Goal: Task Accomplishment & Management: Complete application form

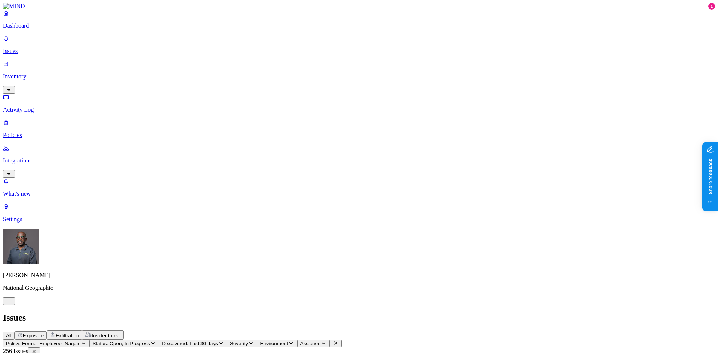
click at [23, 132] on p "Policies" at bounding box center [359, 135] width 712 height 7
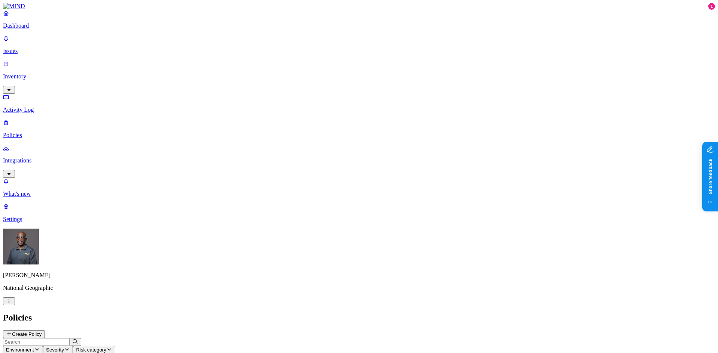
click at [34, 29] on p "Dashboard" at bounding box center [359, 25] width 712 height 7
click at [25, 132] on p "Policies" at bounding box center [359, 135] width 712 height 7
click at [25, 48] on p "Issues" at bounding box center [359, 51] width 712 height 7
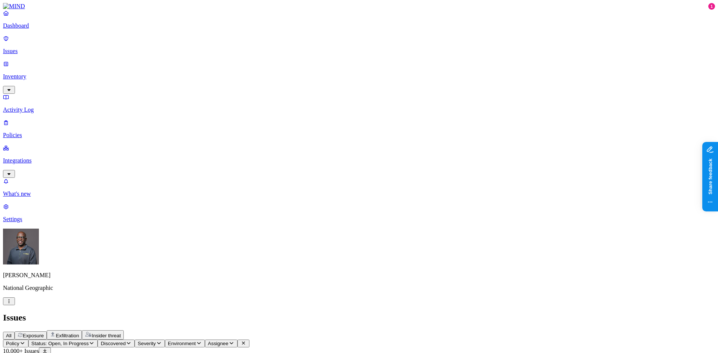
click at [44, 333] on span "Exposure" at bounding box center [33, 336] width 21 height 6
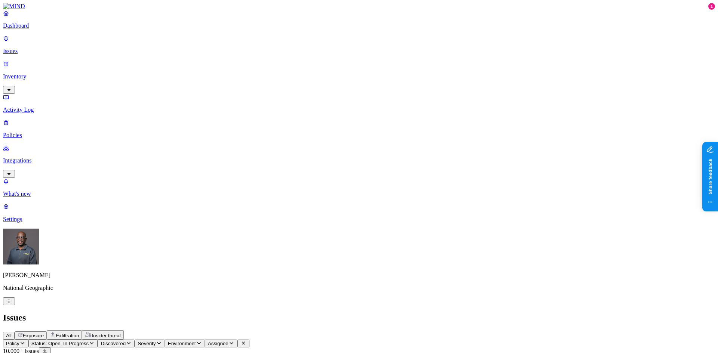
drag, startPoint x: 512, startPoint y: 60, endPoint x: 563, endPoint y: 53, distance: 51.4
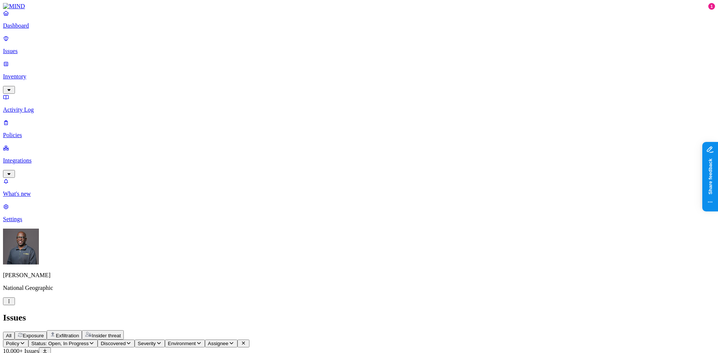
scroll to position [112, 0]
drag, startPoint x: 450, startPoint y: 59, endPoint x: 555, endPoint y: 47, distance: 105.8
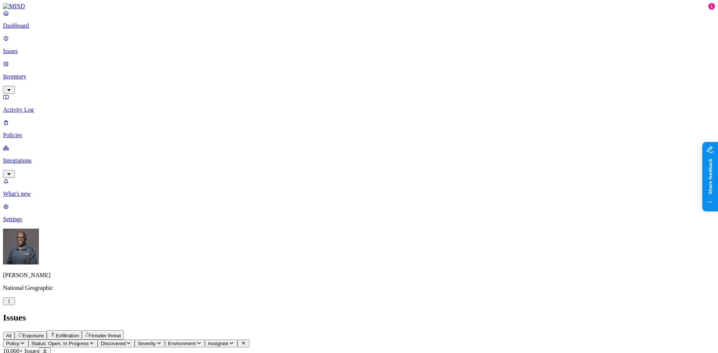
click at [29, 73] on p "Inventory" at bounding box center [359, 76] width 712 height 7
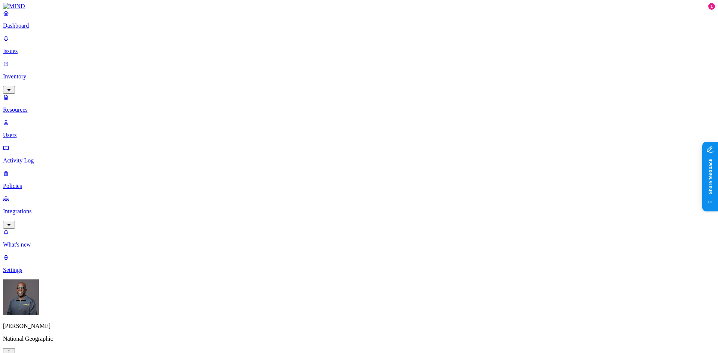
click at [224, 42] on button "button" at bounding box center [227, 43] width 6 height 2
click at [224, 105] on button "button" at bounding box center [227, 106] width 6 height 2
click at [224, 101] on button "button" at bounding box center [227, 105] width 6 height 8
click at [224, 64] on button "button" at bounding box center [227, 65] width 6 height 2
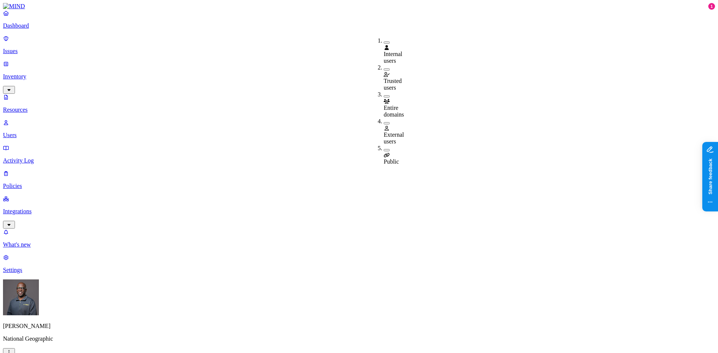
click at [384, 122] on button "button" at bounding box center [387, 123] width 6 height 2
click at [384, 146] on div "Public" at bounding box center [384, 156] width 0 height 20
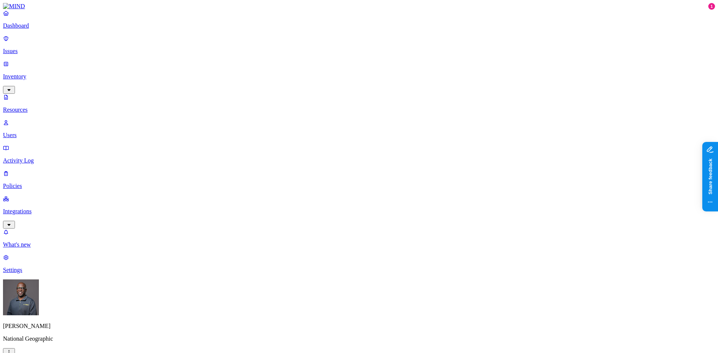
drag, startPoint x: 530, startPoint y: 28, endPoint x: 583, endPoint y: 21, distance: 52.8
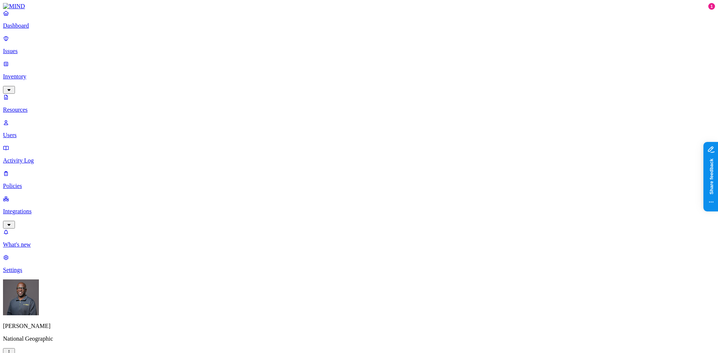
drag, startPoint x: 570, startPoint y: 25, endPoint x: 565, endPoint y: 29, distance: 6.2
drag, startPoint x: 532, startPoint y: 27, endPoint x: 621, endPoint y: 26, distance: 88.6
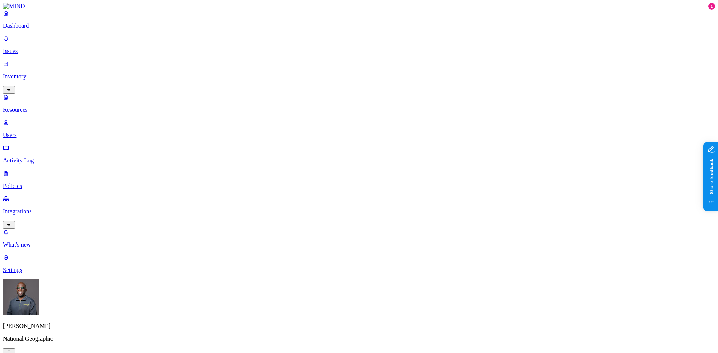
copy h3 "PNG 2024 Final Scientific Report"
click at [30, 29] on p "Dashboard" at bounding box center [359, 25] width 712 height 7
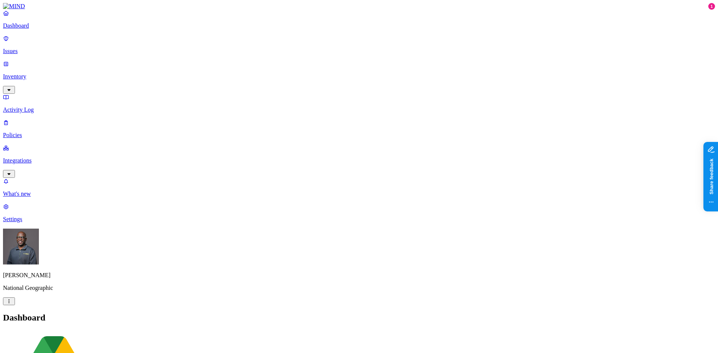
click at [34, 73] on p "Inventory" at bounding box center [359, 76] width 712 height 7
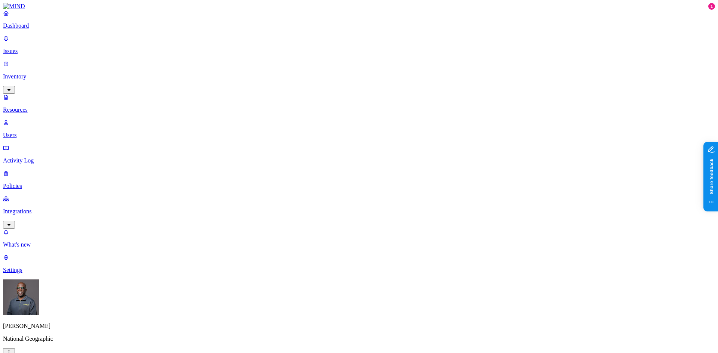
click at [224, 44] on div "PII" at bounding box center [224, 47] width 0 height 21
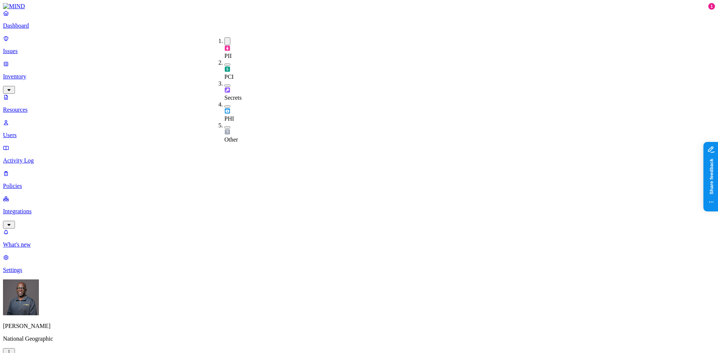
drag, startPoint x: 214, startPoint y: 41, endPoint x: 325, endPoint y: 30, distance: 110.9
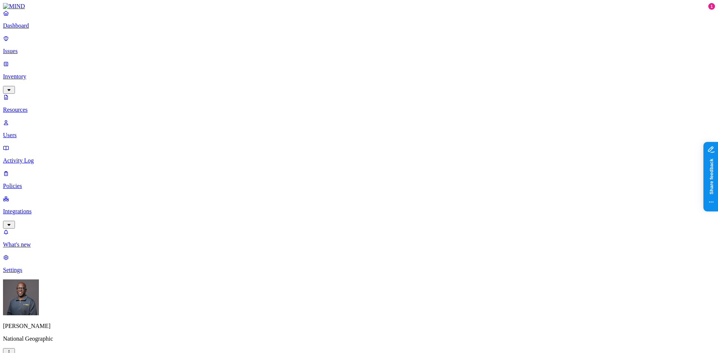
scroll to position [174, 0]
click at [224, 101] on div "PHI" at bounding box center [224, 111] width 0 height 21
click at [224, 39] on button "button" at bounding box center [227, 41] width 6 height 8
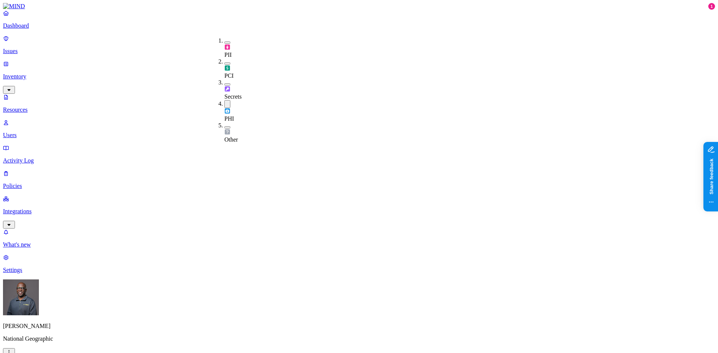
click at [30, 48] on p "Issues" at bounding box center [359, 51] width 712 height 7
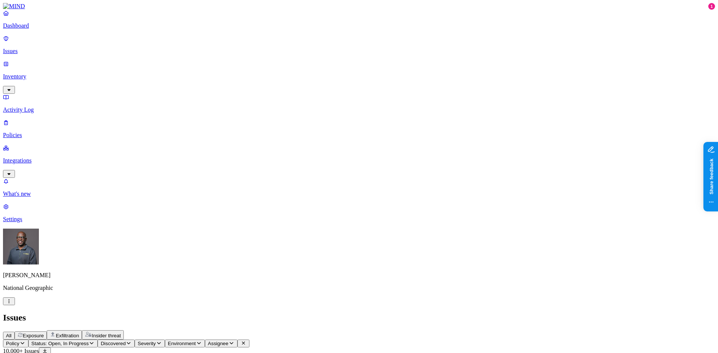
click at [44, 333] on span "Exposure" at bounding box center [33, 336] width 21 height 6
drag, startPoint x: 332, startPoint y: 61, endPoint x: 349, endPoint y: 60, distance: 16.9
drag, startPoint x: 408, startPoint y: 59, endPoint x: 423, endPoint y: 60, distance: 15.0
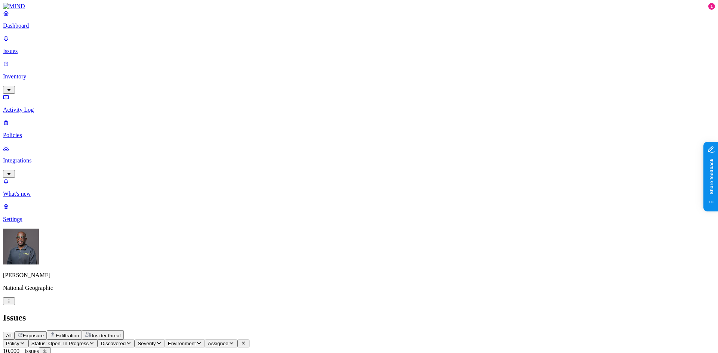
click at [25, 341] on icon "button" at bounding box center [22, 343] width 6 height 5
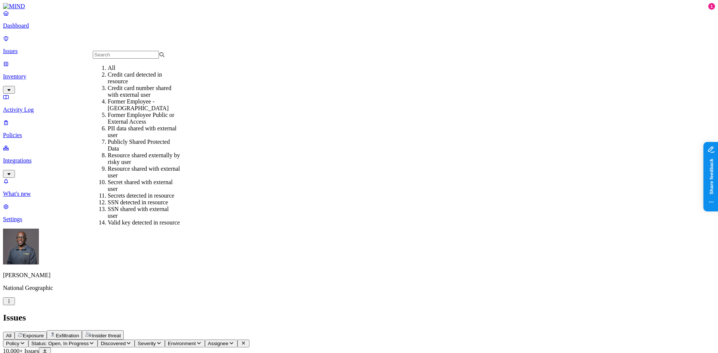
scroll to position [65, 0]
click at [128, 199] on div "SSN detected in resource" at bounding box center [144, 202] width 72 height 7
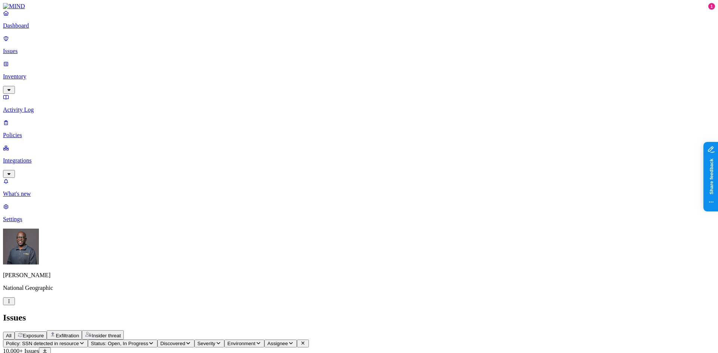
drag, startPoint x: 482, startPoint y: 59, endPoint x: 552, endPoint y: 58, distance: 70.0
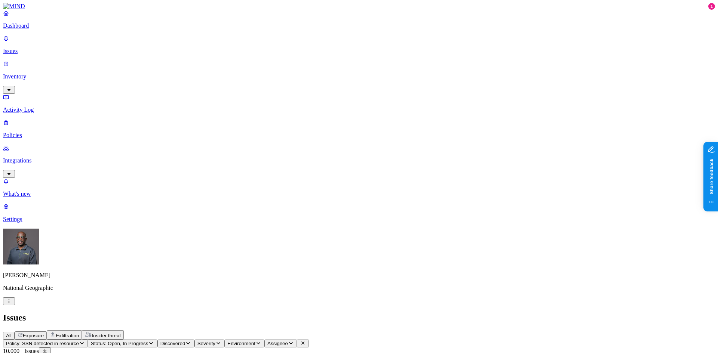
click at [26, 132] on p "Policies" at bounding box center [359, 135] width 712 height 7
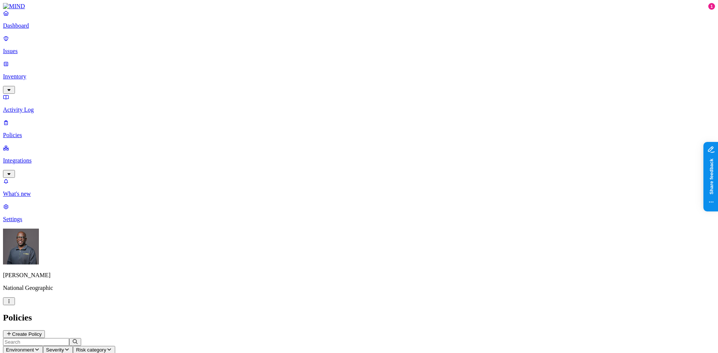
click at [32, 48] on p "Issues" at bounding box center [359, 51] width 712 height 7
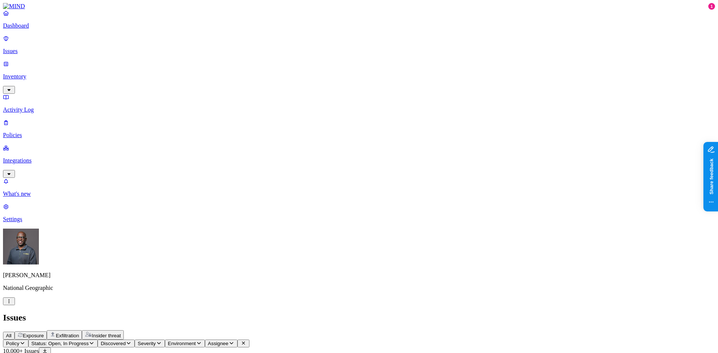
click at [24, 343] on icon "button" at bounding box center [23, 344] width 4 height 2
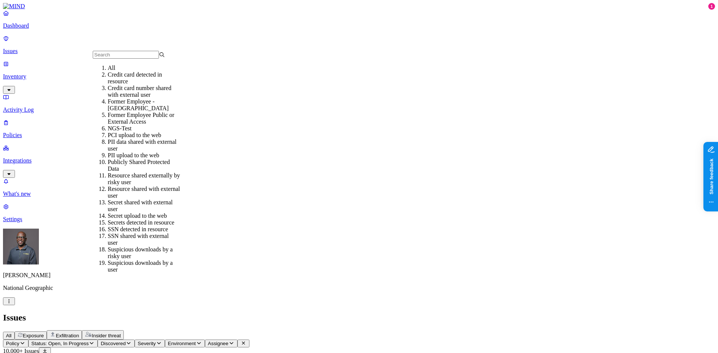
scroll to position [50, 0]
click at [120, 152] on div "PII upload to the web" at bounding box center [144, 155] width 72 height 7
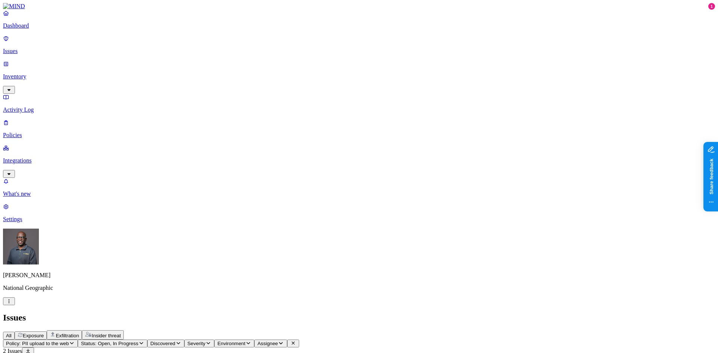
click at [26, 73] on p "Inventory" at bounding box center [359, 76] width 712 height 7
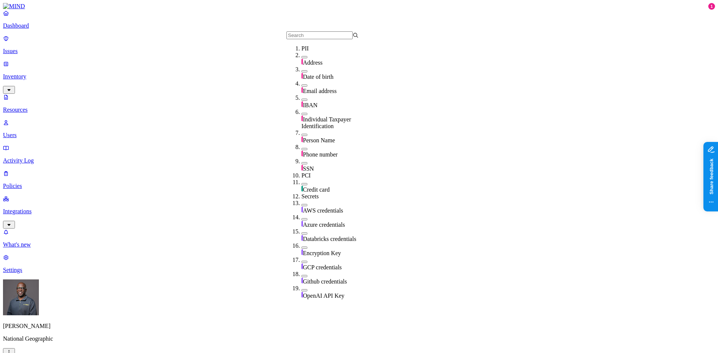
scroll to position [66, 0]
click at [301, 162] on button "button" at bounding box center [304, 163] width 6 height 2
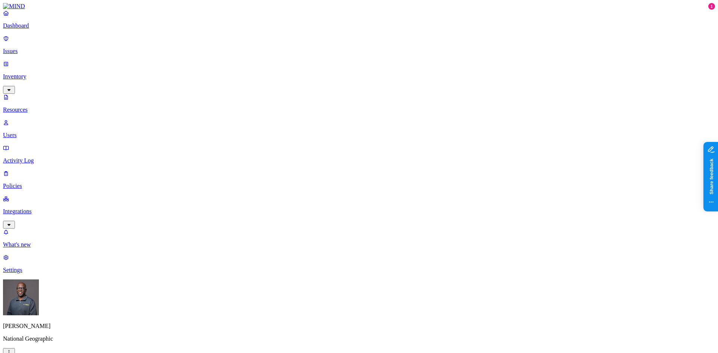
drag, startPoint x: 213, startPoint y: 40, endPoint x: 254, endPoint y: 37, distance: 40.9
drag, startPoint x: 254, startPoint y: 40, endPoint x: 220, endPoint y: 41, distance: 34.0
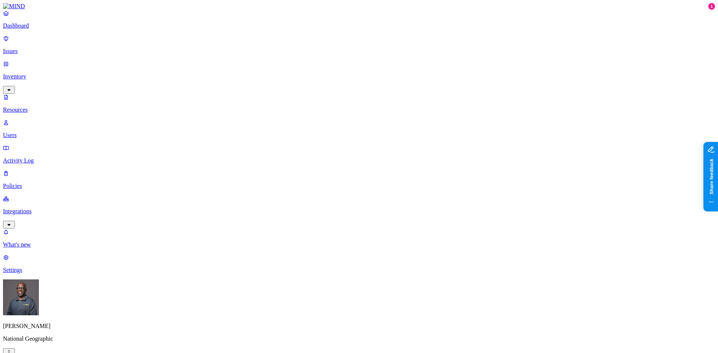
drag, startPoint x: 526, startPoint y: 29, endPoint x: 602, endPoint y: 27, distance: 75.9
copy h3 "Data_Conversion_Validation"
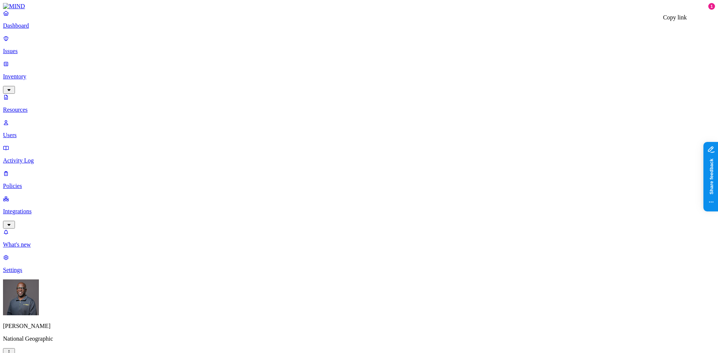
click at [33, 29] on p "Dashboard" at bounding box center [359, 25] width 712 height 7
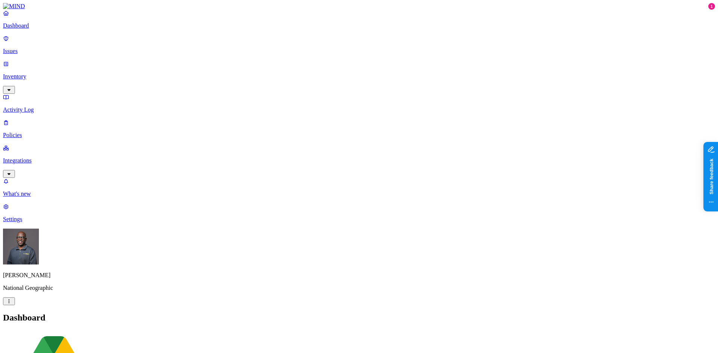
click at [34, 48] on p "Issues" at bounding box center [359, 51] width 712 height 7
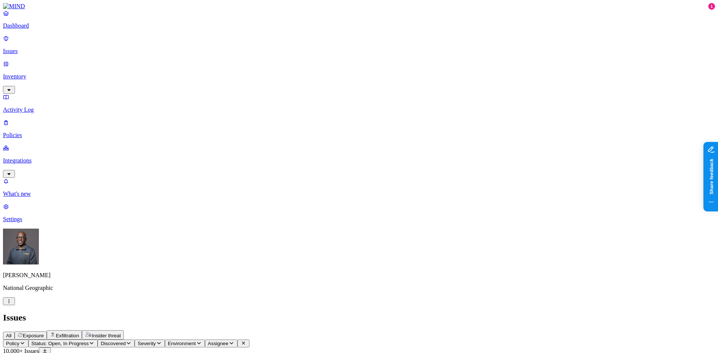
click at [44, 333] on span "Exposure" at bounding box center [33, 336] width 21 height 6
click at [31, 48] on p "Issues" at bounding box center [359, 51] width 712 height 7
click at [95, 341] on icon "button" at bounding box center [92, 343] width 6 height 5
click at [136, 112] on button "button" at bounding box center [139, 113] width 6 height 2
click at [289, 313] on h2 "Issues" at bounding box center [359, 318] width 712 height 10
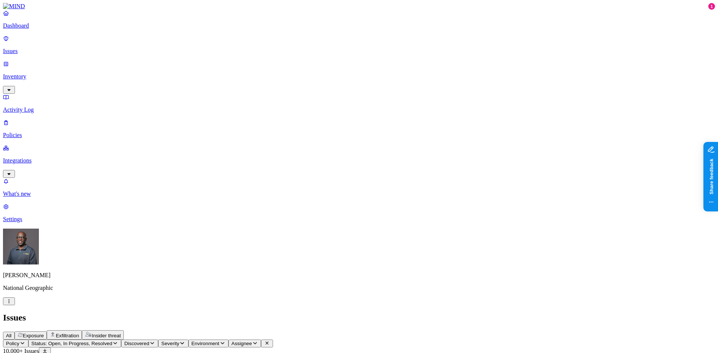
click at [112, 341] on span "Status: Open, In Progress, Resolved" at bounding box center [71, 344] width 81 height 6
click at [136, 61] on button "button" at bounding box center [139, 61] width 6 height 8
click at [136, 78] on div "In Progress" at bounding box center [136, 92] width 0 height 29
click at [377, 313] on header "Issues All Exposure Exfiltration Insider threat" at bounding box center [359, 326] width 712 height 27
click at [75, 341] on icon "button" at bounding box center [72, 343] width 6 height 5
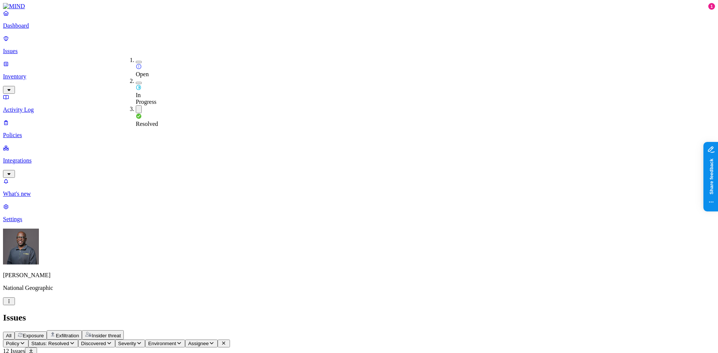
click at [136, 61] on button "button" at bounding box center [139, 62] width 6 height 2
click at [136, 83] on button "button" at bounding box center [139, 84] width 6 height 2
click at [136, 108] on button "button" at bounding box center [139, 112] width 6 height 8
click at [425, 331] on div "All Exposure Exfiltration Insider threat" at bounding box center [359, 335] width 712 height 9
click at [37, 73] on p "Inventory" at bounding box center [359, 76] width 712 height 7
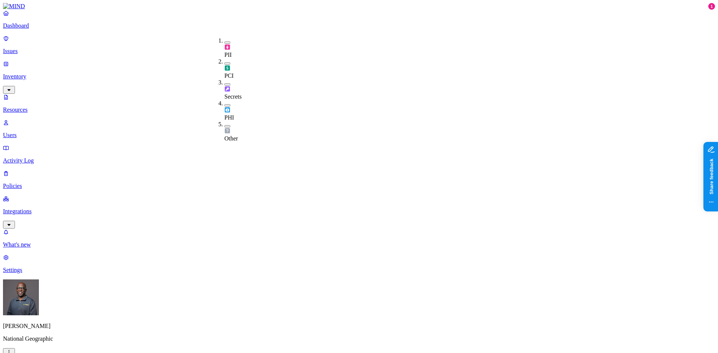
click at [224, 125] on button "button" at bounding box center [227, 126] width 6 height 2
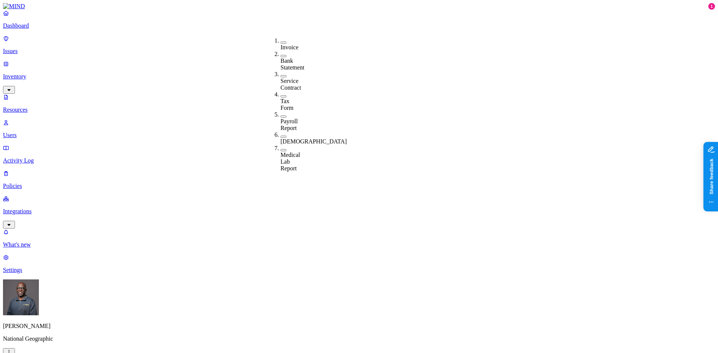
click at [281, 136] on button "button" at bounding box center [284, 137] width 6 height 2
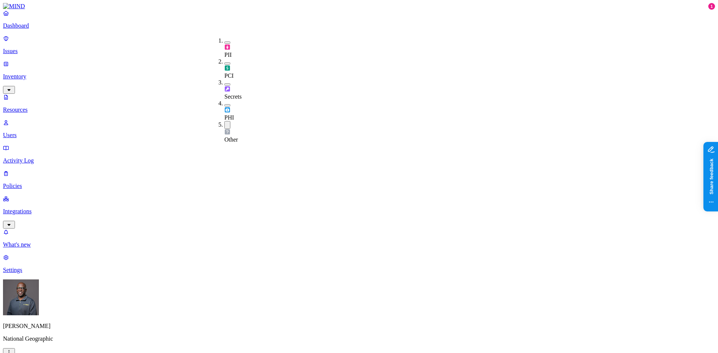
click at [224, 121] on button "button" at bounding box center [227, 125] width 6 height 8
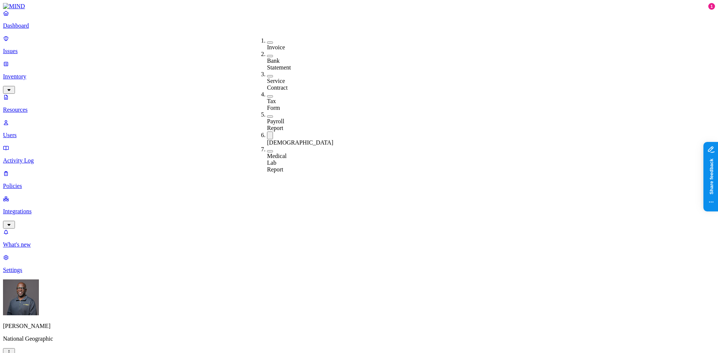
click at [267, 42] on button "button" at bounding box center [270, 43] width 6 height 2
click at [267, 56] on button "button" at bounding box center [270, 57] width 6 height 2
click at [267, 77] on button "button" at bounding box center [270, 78] width 6 height 2
click at [267, 99] on button "button" at bounding box center [270, 100] width 6 height 2
click at [267, 120] on button "button" at bounding box center [270, 121] width 6 height 2
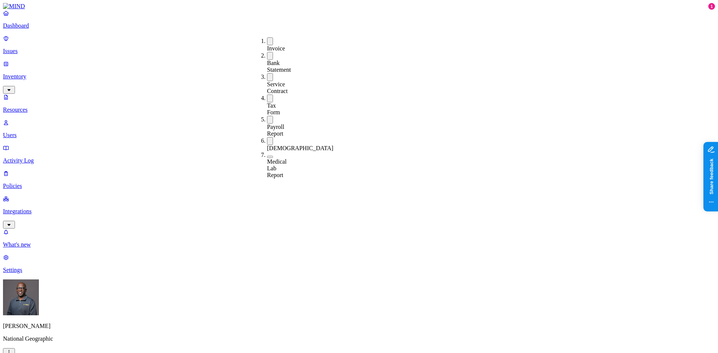
click at [267, 156] on button "button" at bounding box center [270, 157] width 6 height 2
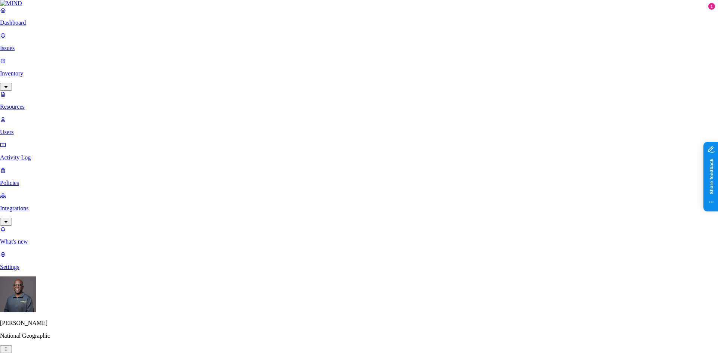
drag, startPoint x: 358, startPoint y: 93, endPoint x: 387, endPoint y: 88, distance: 28.8
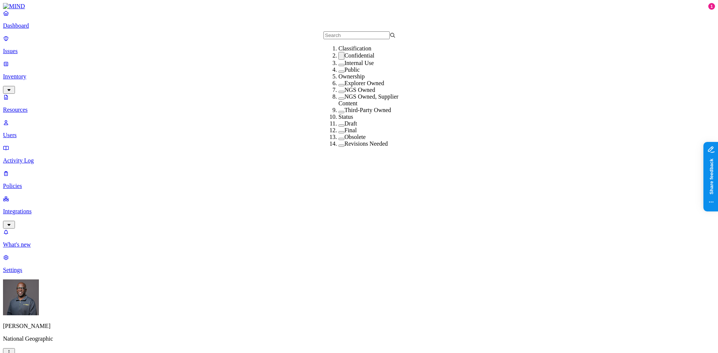
click at [338, 60] on button "button" at bounding box center [341, 56] width 6 height 8
click at [338, 92] on button "button" at bounding box center [341, 91] width 6 height 2
click at [338, 100] on button "button" at bounding box center [341, 99] width 6 height 2
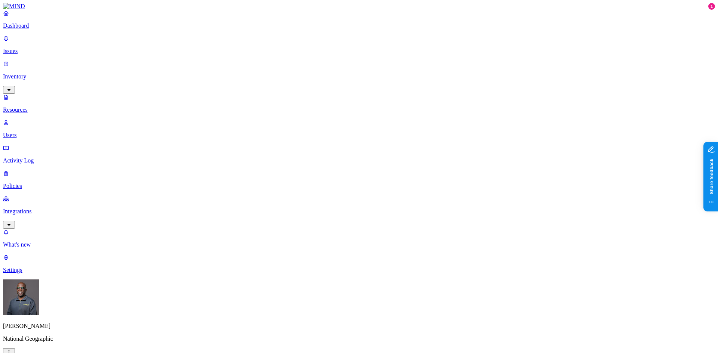
scroll to position [168, 0]
drag, startPoint x: 213, startPoint y: 41, endPoint x: 307, endPoint y: 32, distance: 94.0
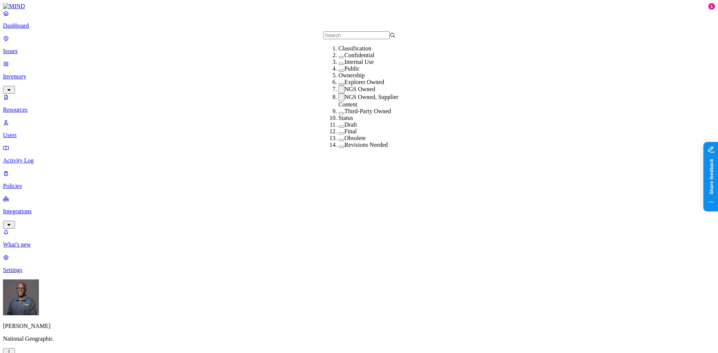
drag, startPoint x: 332, startPoint y: 129, endPoint x: 331, endPoint y: 135, distance: 6.5
click at [338, 94] on button "button" at bounding box center [341, 90] width 6 height 8
click at [338, 100] on button "button" at bounding box center [341, 96] width 6 height 8
click at [338, 58] on button "button" at bounding box center [341, 57] width 6 height 2
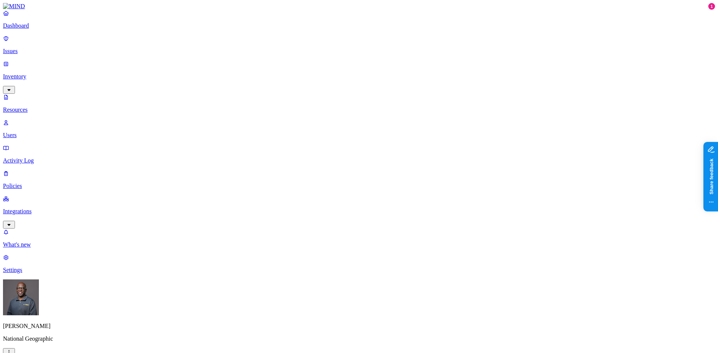
click at [394, 118] on button "button" at bounding box center [397, 122] width 6 height 8
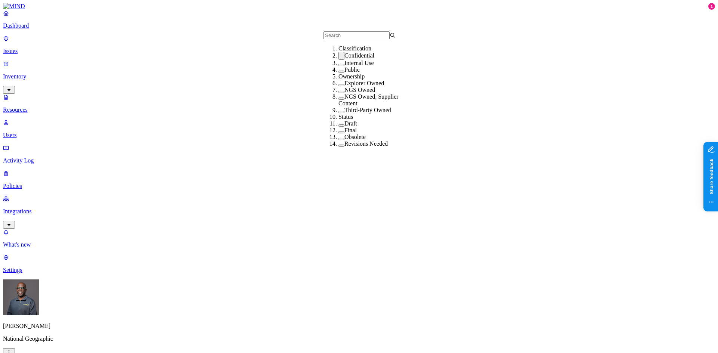
click at [338, 66] on button "button" at bounding box center [341, 65] width 6 height 2
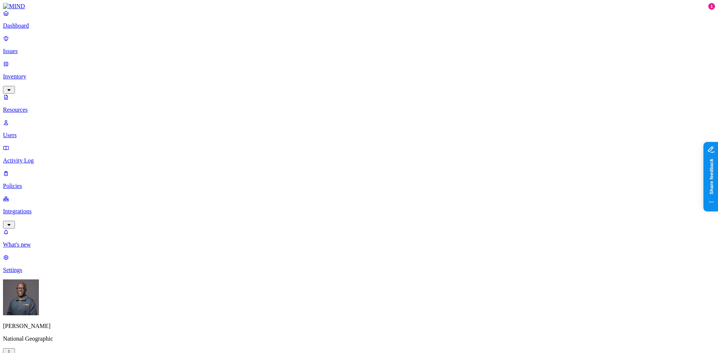
drag, startPoint x: 302, startPoint y: 43, endPoint x: 323, endPoint y: 42, distance: 21.0
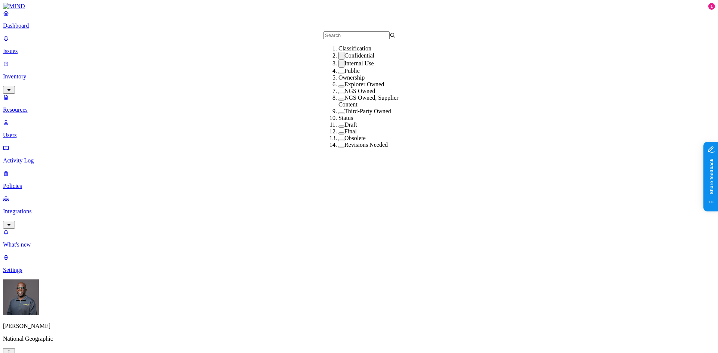
click at [338, 68] on button "button" at bounding box center [341, 64] width 6 height 8
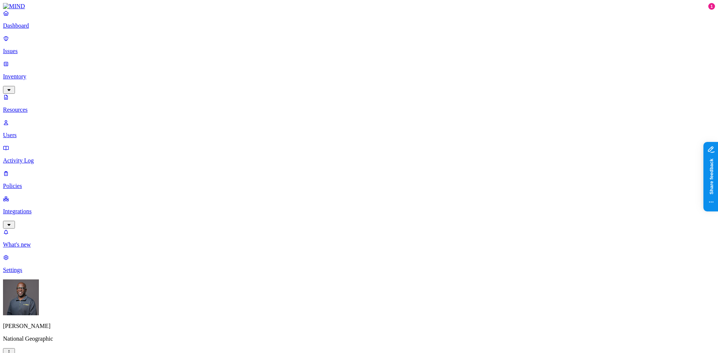
drag, startPoint x: 598, startPoint y: 40, endPoint x: 633, endPoint y: 40, distance: 34.8
drag, startPoint x: 526, startPoint y: 30, endPoint x: 653, endPoint y: 27, distance: 127.9
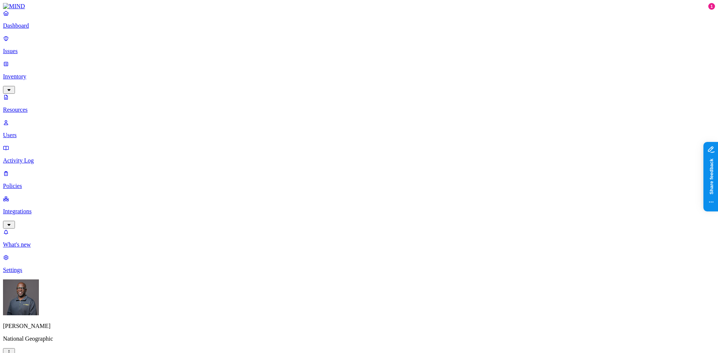
drag, startPoint x: 526, startPoint y: 31, endPoint x: 673, endPoint y: 29, distance: 147.0
copy h3 "Agenda - Debrief - Beetsha - Nkashi Knowledge Centre"
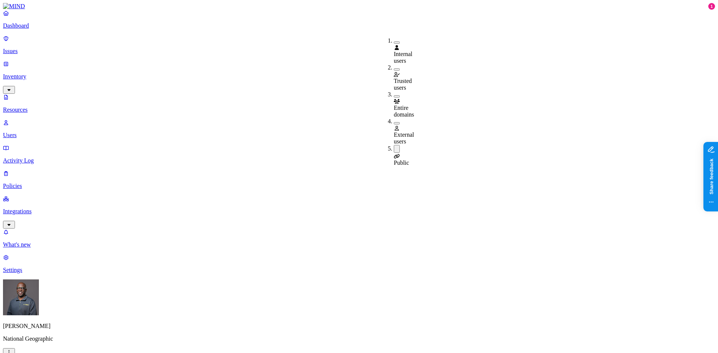
click at [394, 145] on button "button" at bounding box center [397, 149] width 6 height 8
click at [29, 29] on p "Dashboard" at bounding box center [359, 25] width 712 height 7
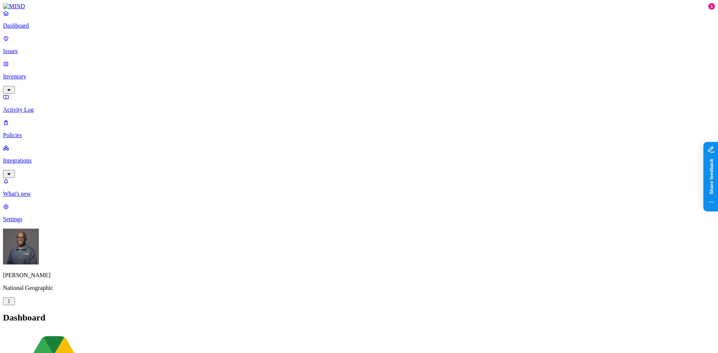
click at [27, 48] on p "Issues" at bounding box center [359, 51] width 712 height 7
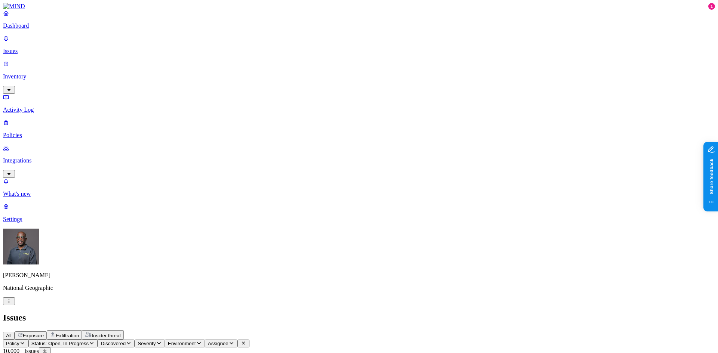
click at [25, 73] on p "Inventory" at bounding box center [359, 76] width 712 height 7
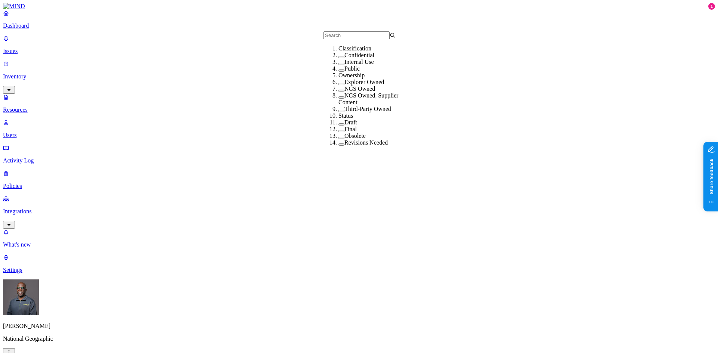
click at [338, 58] on button "button" at bounding box center [341, 57] width 6 height 2
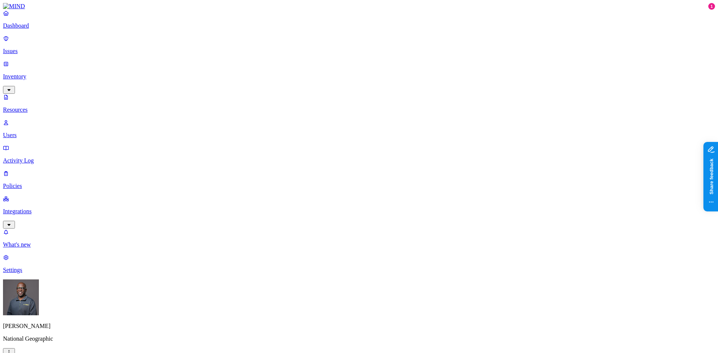
click at [394, 149] on button "button" at bounding box center [397, 150] width 6 height 2
click at [394, 118] on div "External users" at bounding box center [394, 131] width 0 height 27
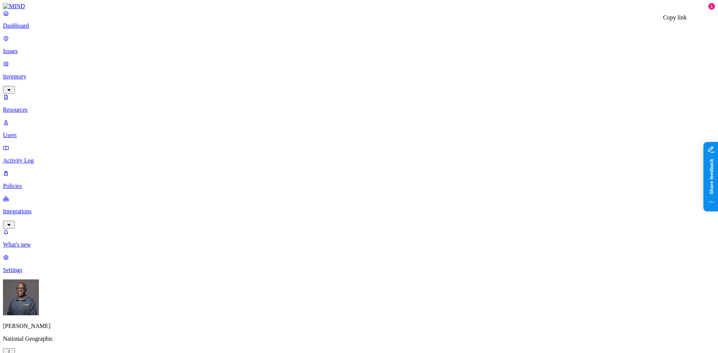
drag, startPoint x: 526, startPoint y: 28, endPoint x: 670, endPoint y: 27, distance: 144.0
copy h3 "Jocelyn Gould | Executive Communications Specialist"
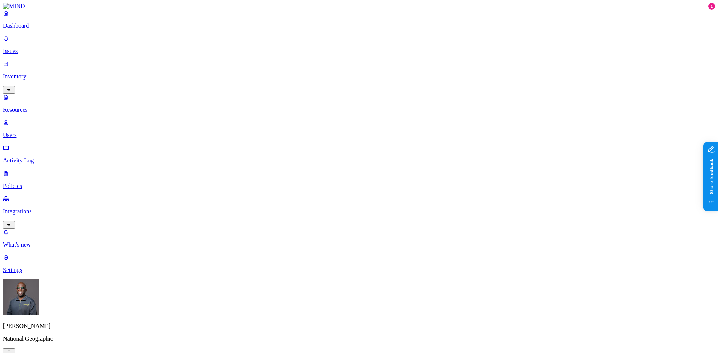
click at [30, 48] on p "Issues" at bounding box center [359, 51] width 712 height 7
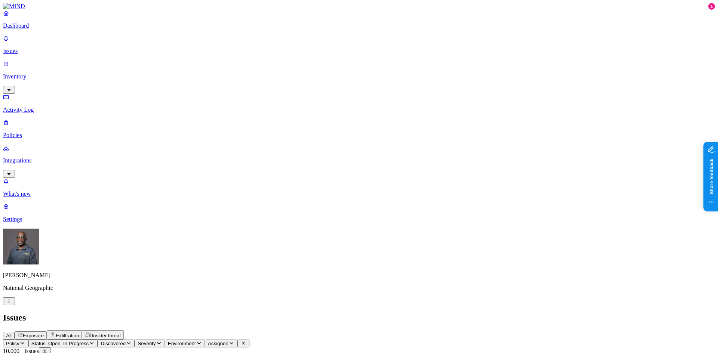
click at [25, 341] on icon "button" at bounding box center [22, 343] width 6 height 5
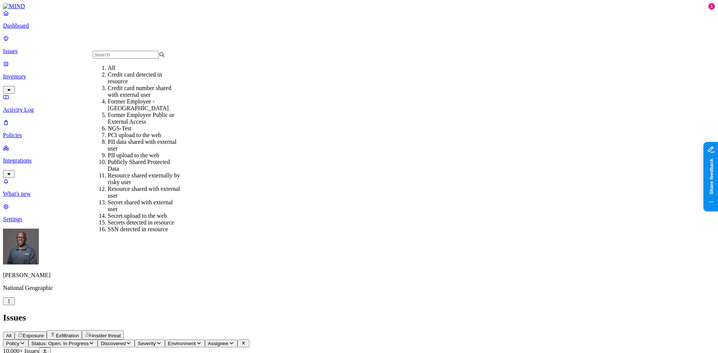
scroll to position [18, 0]
click at [146, 112] on div "Former Employee Public or External Access" at bounding box center [144, 118] width 72 height 13
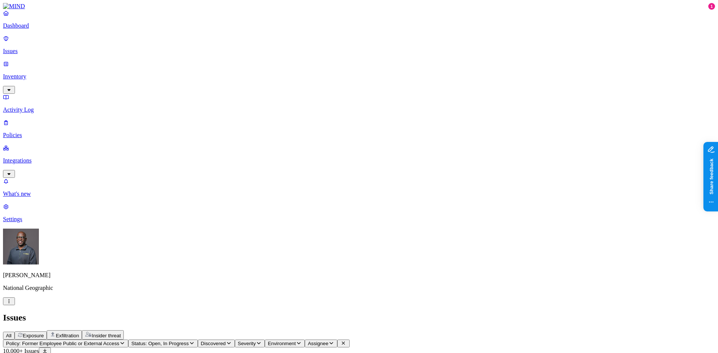
click at [25, 132] on p "Policies" at bounding box center [359, 135] width 712 height 7
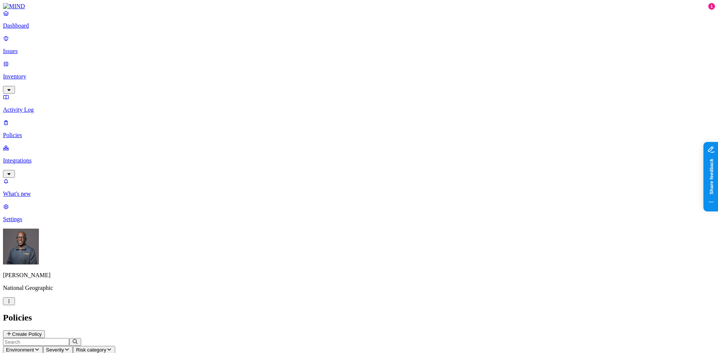
click at [34, 347] on span "Environment" at bounding box center [20, 350] width 28 height 6
click at [171, 65] on icon at bounding box center [169, 67] width 6 height 5
click at [327, 313] on h2 "Policies" at bounding box center [359, 318] width 712 height 10
click at [45, 331] on button "Create Policy" at bounding box center [24, 335] width 42 height 8
click at [69, 342] on input "Policy name" at bounding box center [36, 346] width 66 height 8
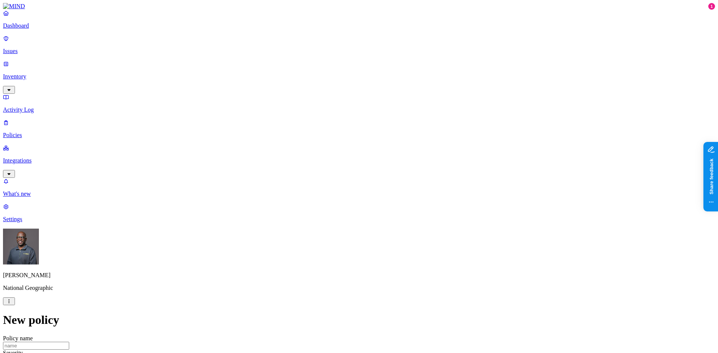
scroll to position [187, 0]
click at [331, 152] on label "Classification" at bounding box center [319, 148] width 33 height 6
click at [309, 227] on button "button" at bounding box center [306, 226] width 6 height 2
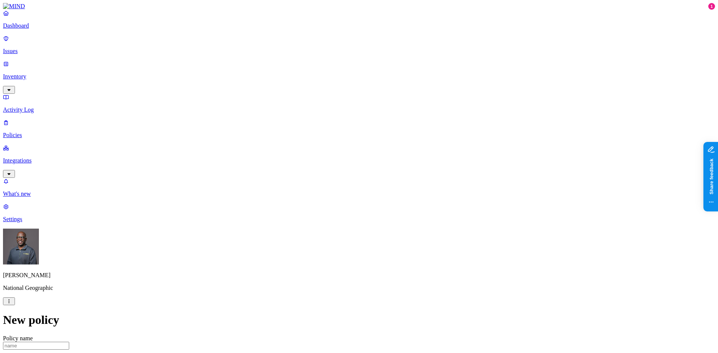
click at [314, 167] on label "Data type" at bounding box center [308, 163] width 11 height 13
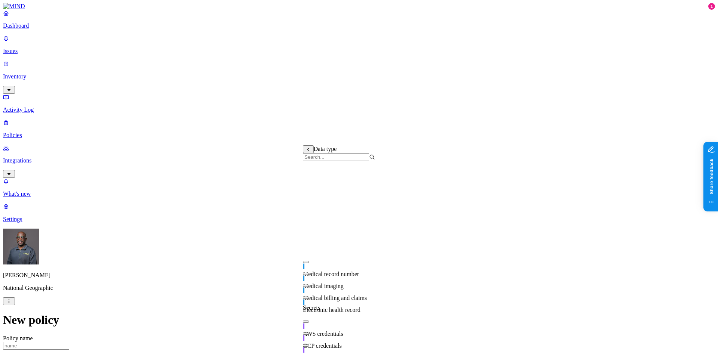
scroll to position [168, 0]
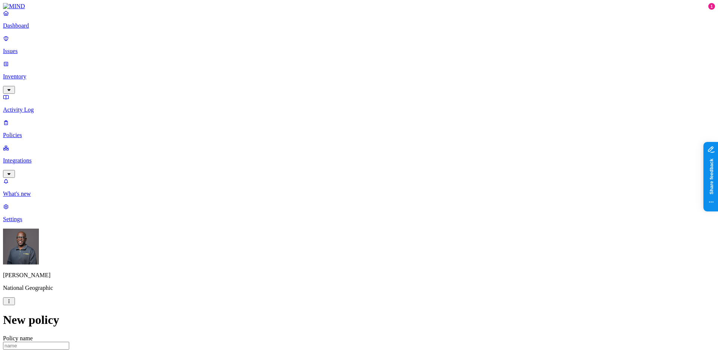
click at [335, 186] on label "Web Category" at bounding box center [327, 183] width 22 height 13
click at [328, 197] on label "Web Domain" at bounding box center [325, 195] width 19 height 13
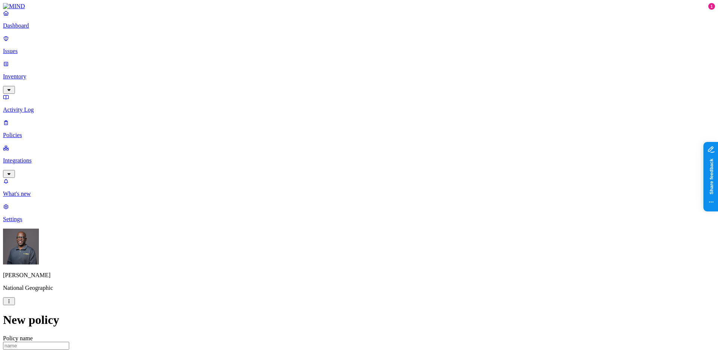
click at [334, 198] on label "Web Domain" at bounding box center [325, 195] width 19 height 13
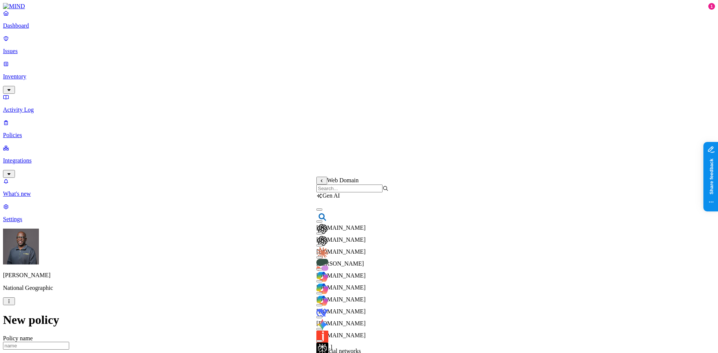
click at [322, 235] on button "button" at bounding box center [319, 234] width 6 height 2
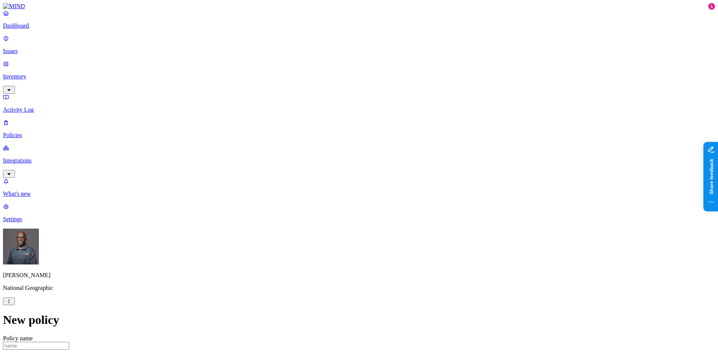
scroll to position [0, 0]
click at [69, 342] on input "Policy name" at bounding box center [36, 346] width 66 height 8
type input "Source Code Uploaded to GenAI"
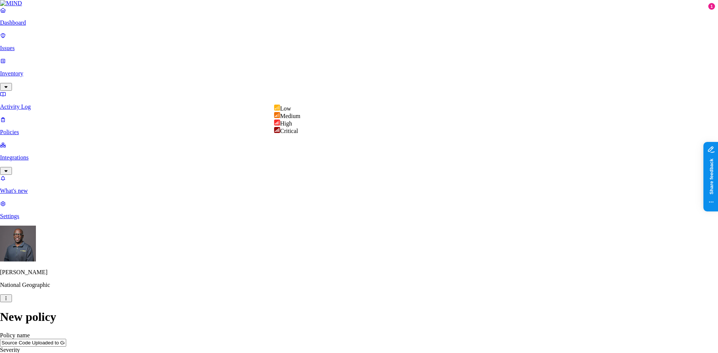
select select "2"
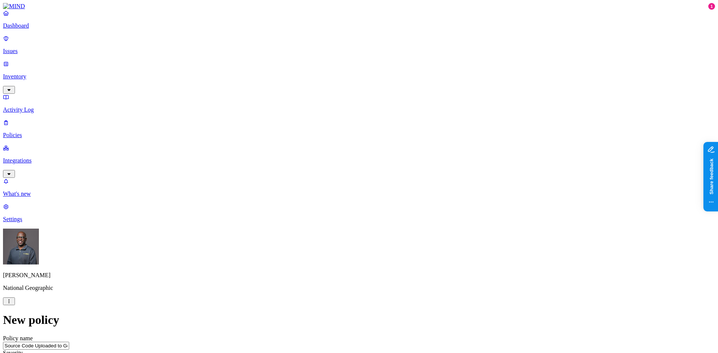
type textarea "Source Code uploaded to GenAI"
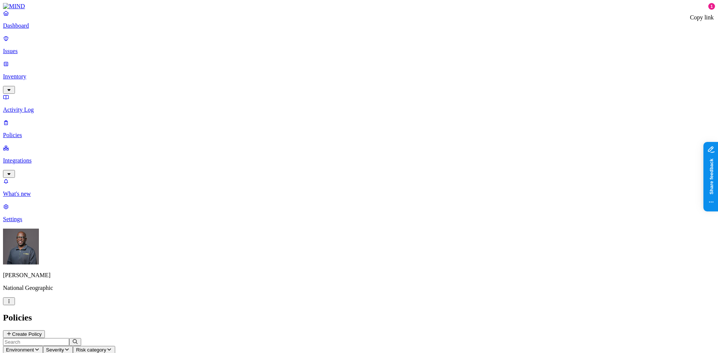
click at [33, 48] on p "Issues" at bounding box center [359, 51] width 712 height 7
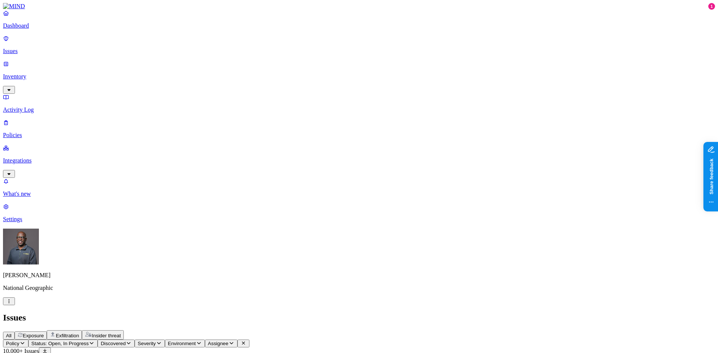
click at [25, 341] on icon "button" at bounding box center [22, 343] width 6 height 5
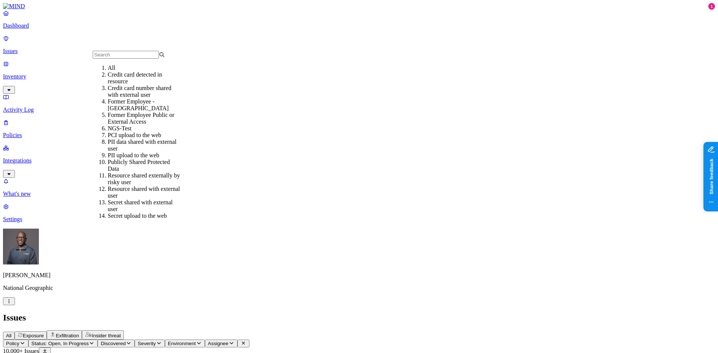
click at [130, 110] on div "Former Employee -[GEOGRAPHIC_DATA]" at bounding box center [144, 104] width 72 height 13
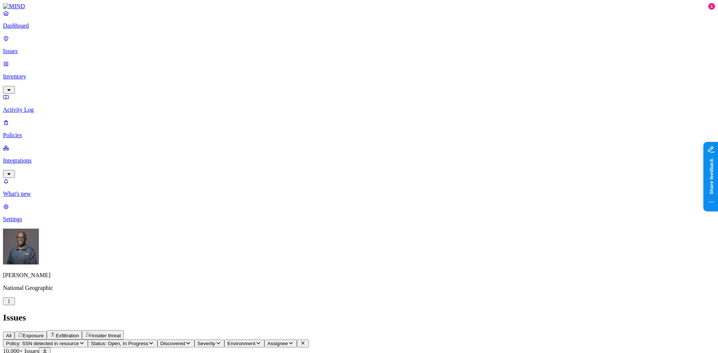
scroll to position [194, 0]
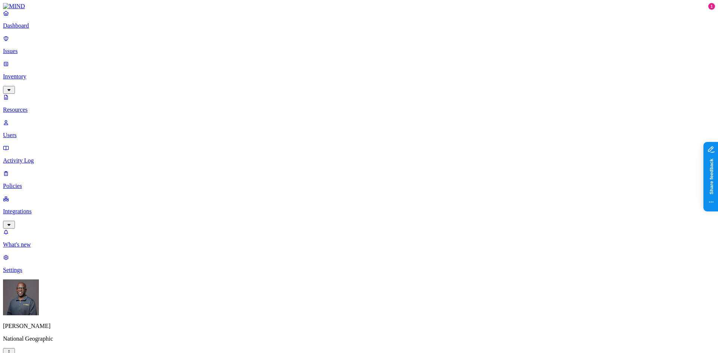
click at [12, 350] on icon "button" at bounding box center [9, 352] width 6 height 5
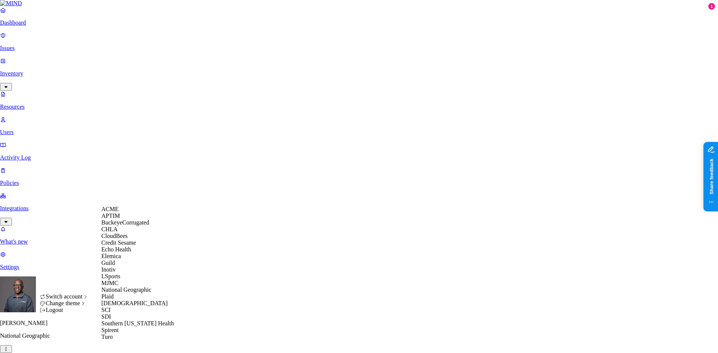
click at [123, 239] on span "CloudBees" at bounding box center [114, 236] width 26 height 6
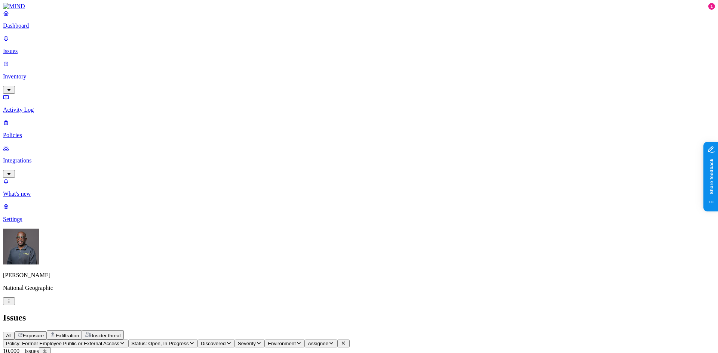
click at [40, 73] on p "Inventory" at bounding box center [359, 76] width 712 height 7
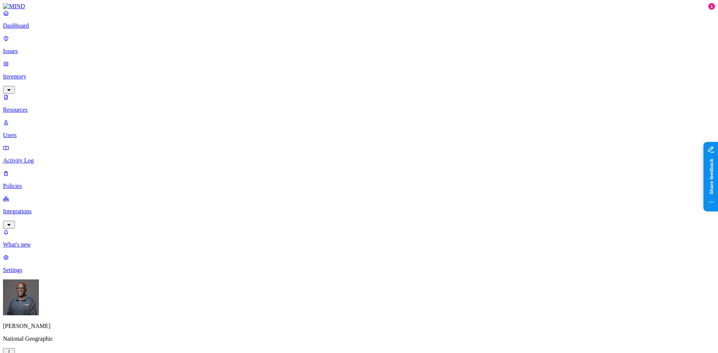
click at [34, 132] on p "Users" at bounding box center [359, 135] width 712 height 7
type input "vfe"
click at [29, 183] on p "Policies" at bounding box center [359, 186] width 712 height 7
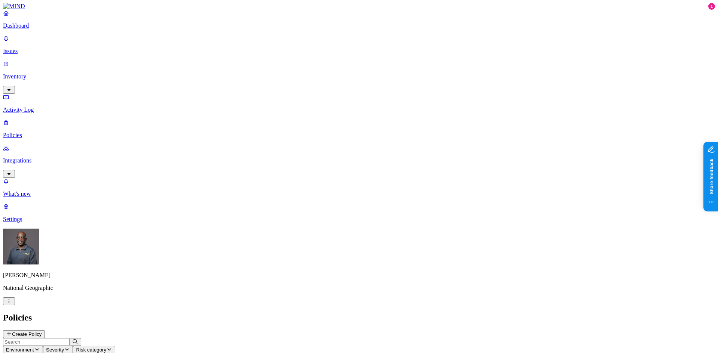
click at [45, 331] on button "Create Policy" at bounding box center [24, 335] width 42 height 8
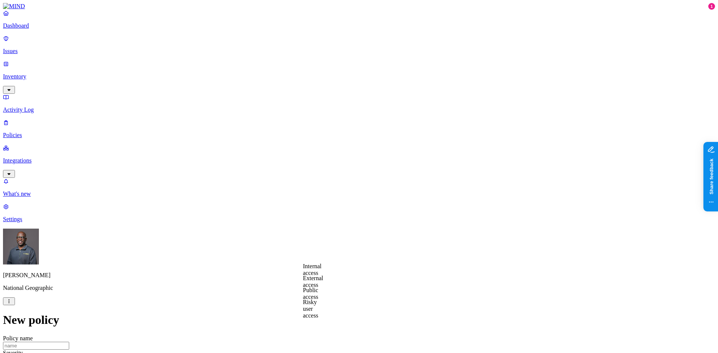
click at [322, 273] on label "Internal access" at bounding box center [312, 269] width 19 height 13
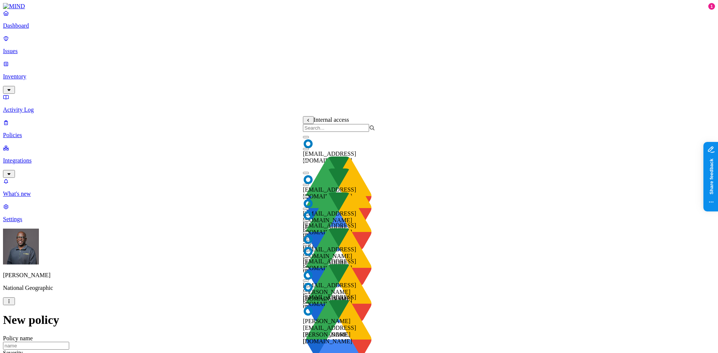
click at [316, 131] on input "search" at bounding box center [336, 128] width 66 height 8
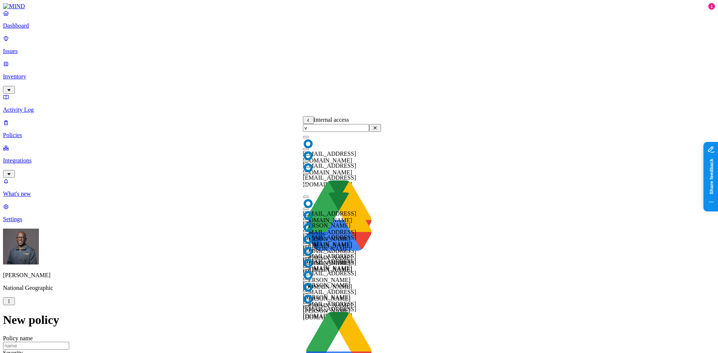
type input "vf"
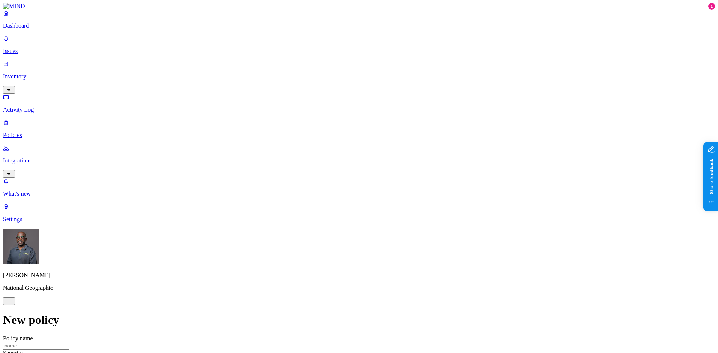
click at [322, 271] on label "Internal access" at bounding box center [312, 269] width 19 height 13
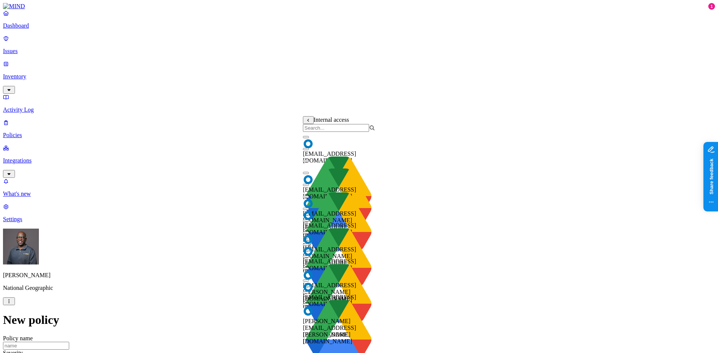
click at [341, 269] on body "Dashboard Issues Inventory Activity Log Policies Integrations What's new 1 Sett…" at bounding box center [359, 335] width 712 height 665
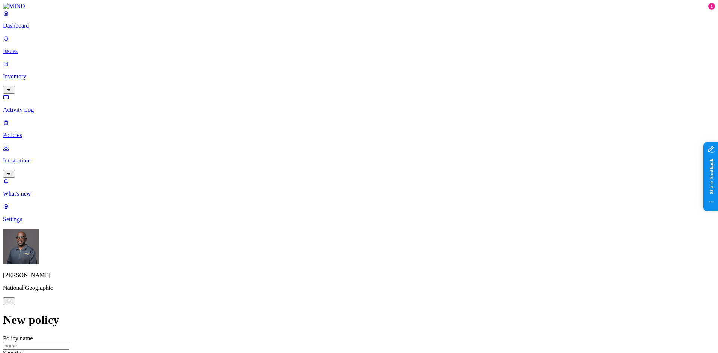
click at [318, 295] on label "Public access" at bounding box center [310, 293] width 15 height 13
click at [331, 282] on label "Anyone with link" at bounding box center [321, 277] width 37 height 13
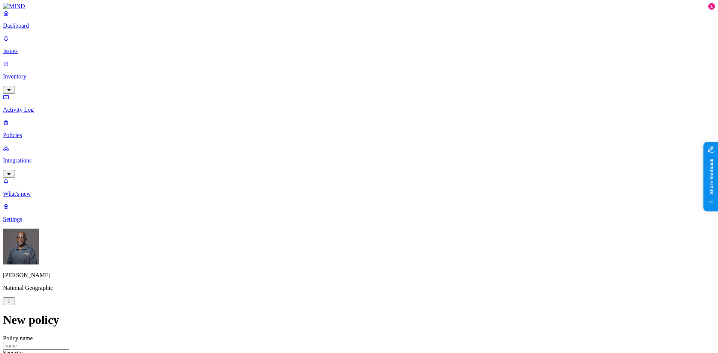
click at [24, 132] on p "Policies" at bounding box center [359, 135] width 712 height 7
click at [28, 132] on p "Policies" at bounding box center [359, 135] width 712 height 7
click at [30, 48] on p "Issues" at bounding box center [359, 51] width 712 height 7
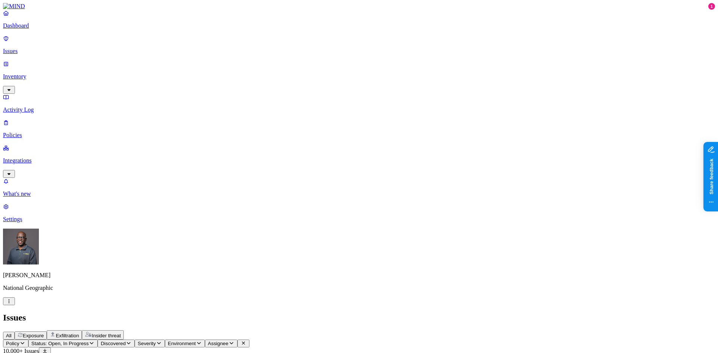
click at [25, 341] on icon "button" at bounding box center [22, 343] width 6 height 5
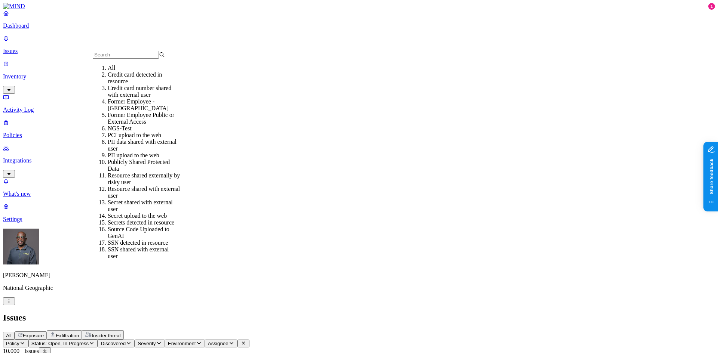
scroll to position [35, 0]
click at [149, 112] on div "Former Employee Public or External Access" at bounding box center [144, 118] width 72 height 13
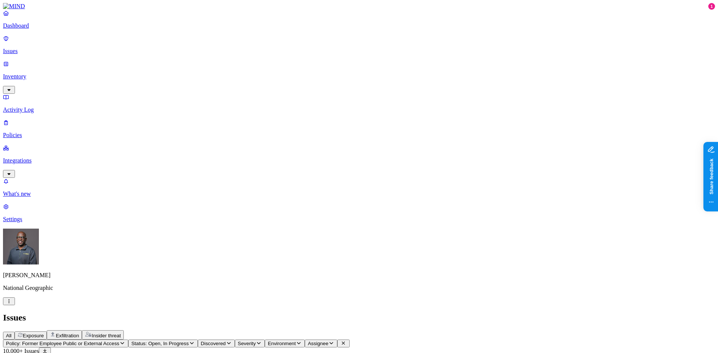
click at [34, 132] on p "Policies" at bounding box center [359, 135] width 712 height 7
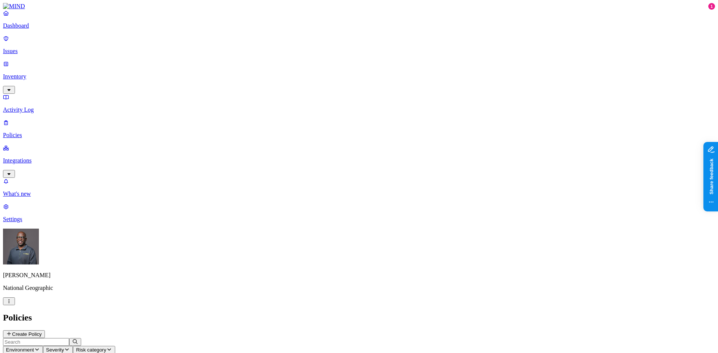
scroll to position [37, 0]
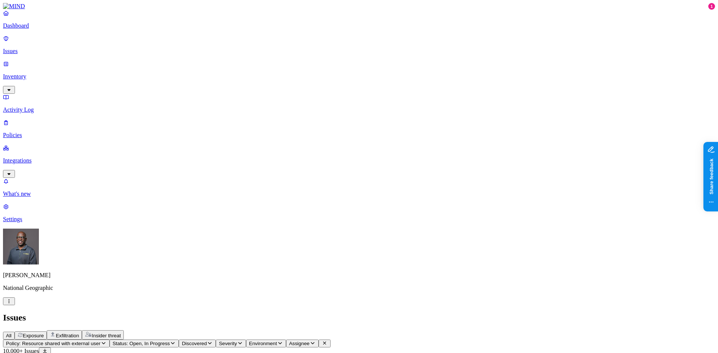
drag, startPoint x: 511, startPoint y: 61, endPoint x: 595, endPoint y: 63, distance: 84.2
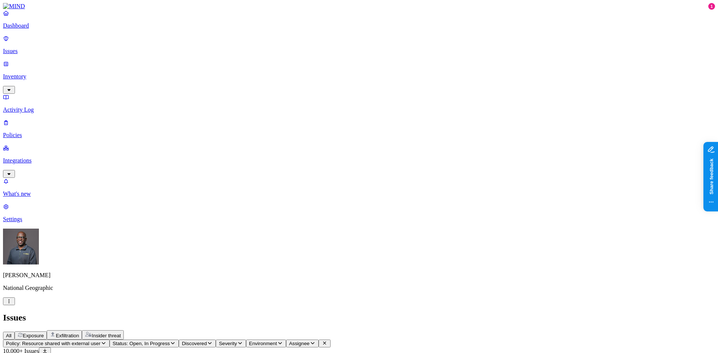
scroll to position [37, 0]
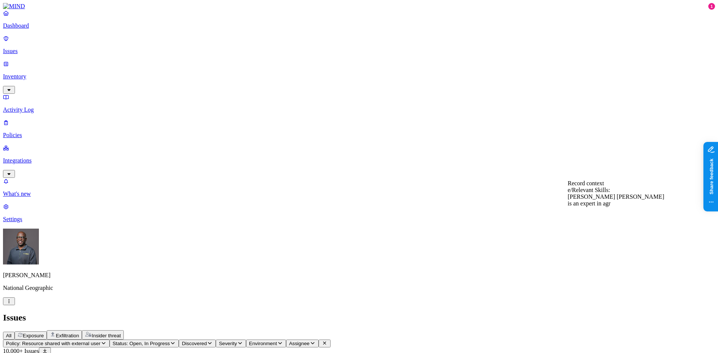
scroll to position [75, 0]
click at [40, 48] on p "Issues" at bounding box center [359, 51] width 712 height 7
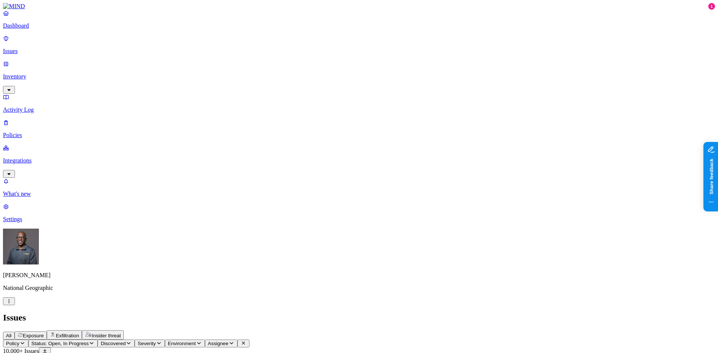
click at [31, 132] on p "Policies" at bounding box center [359, 135] width 712 height 7
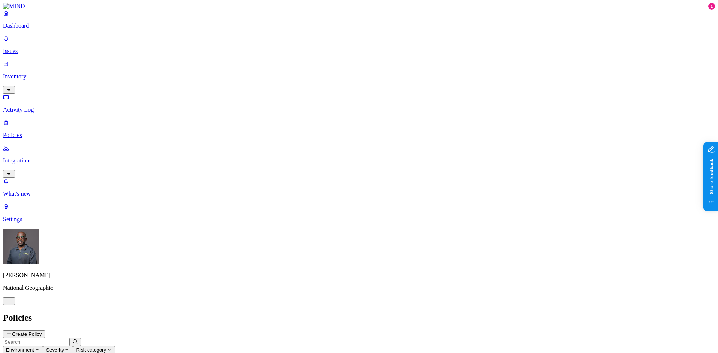
click at [33, 157] on p "Integrations" at bounding box center [359, 160] width 712 height 7
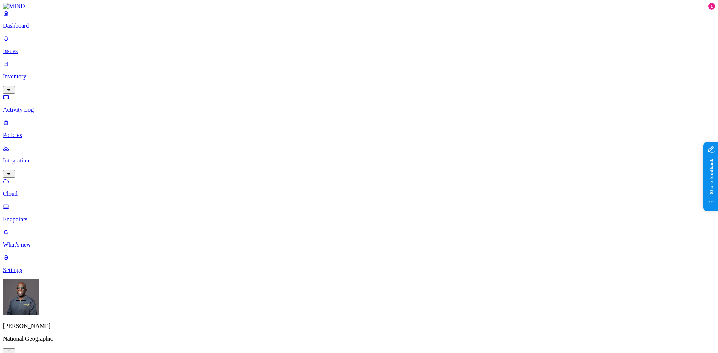
click at [34, 216] on p "Endpoints" at bounding box center [359, 219] width 712 height 7
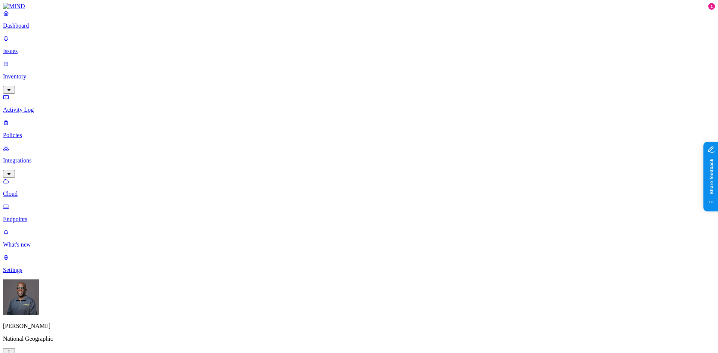
click at [22, 48] on p "Issues" at bounding box center [359, 51] width 712 height 7
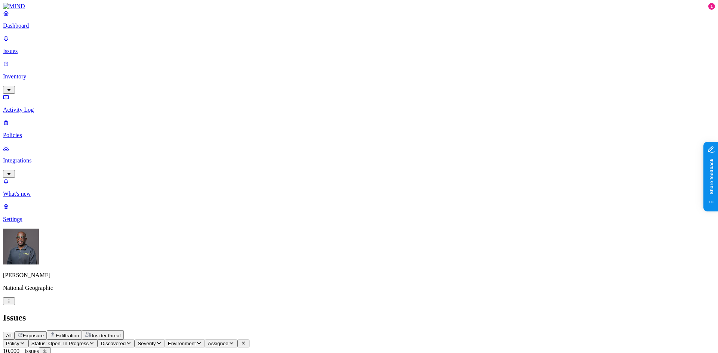
click at [79, 333] on span "Exfiltration" at bounding box center [67, 336] width 23 height 6
click at [95, 341] on icon "button" at bounding box center [92, 343] width 6 height 5
drag, startPoint x: 126, startPoint y: 58, endPoint x: 128, endPoint y: 68, distance: 9.5
click at [136, 58] on button "button" at bounding box center [139, 61] width 6 height 8
click at [136, 78] on div "In Progress" at bounding box center [136, 92] width 0 height 29
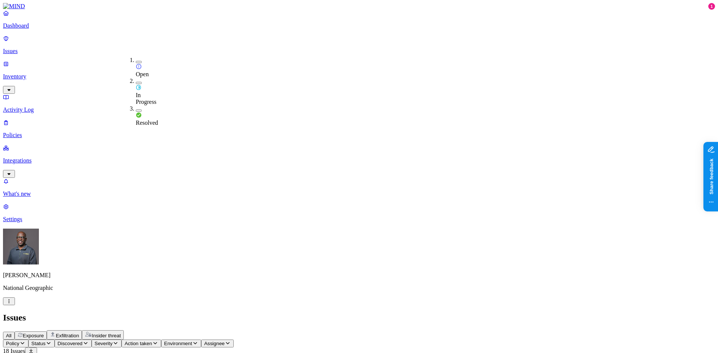
click at [136, 110] on button "button" at bounding box center [139, 111] width 6 height 2
click at [324, 331] on div "All Exposure Exfiltration Insider threat" at bounding box center [359, 335] width 712 height 9
click at [70, 344] on html "Dashboard Issues Inventory Activity Log Policies Integrations What's new 1 Sett…" at bounding box center [359, 358] width 718 height 716
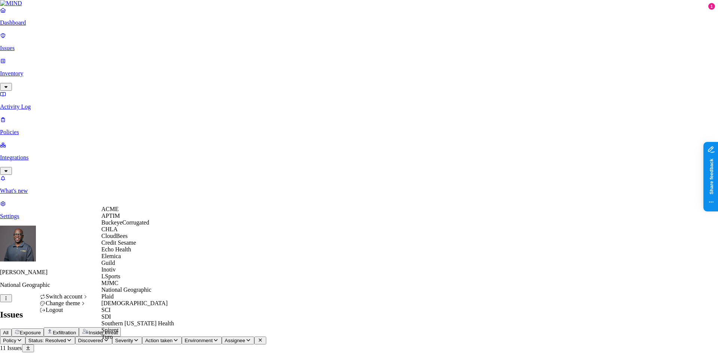
click at [123, 226] on span "BuckeyeCorrugated" at bounding box center [125, 223] width 48 height 6
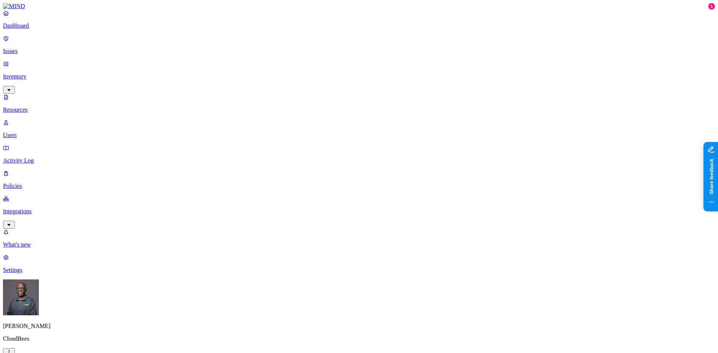
click at [29, 208] on p "Integrations" at bounding box center [359, 211] width 712 height 7
click at [28, 216] on p "Endpoints" at bounding box center [359, 219] width 712 height 7
click at [22, 274] on p "Settings" at bounding box center [359, 270] width 712 height 7
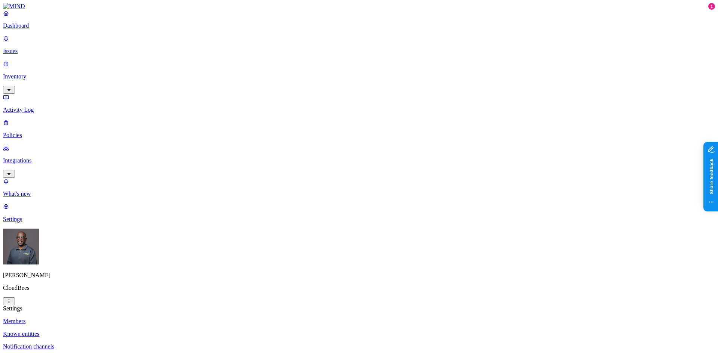
drag, startPoint x: 110, startPoint y: 152, endPoint x: 98, endPoint y: 122, distance: 32.6
click at [110, 318] on nav "Members Known entities Notification channels Web domains Branding" at bounding box center [359, 347] width 712 height 58
click at [28, 157] on p "Integrations" at bounding box center [359, 160] width 712 height 7
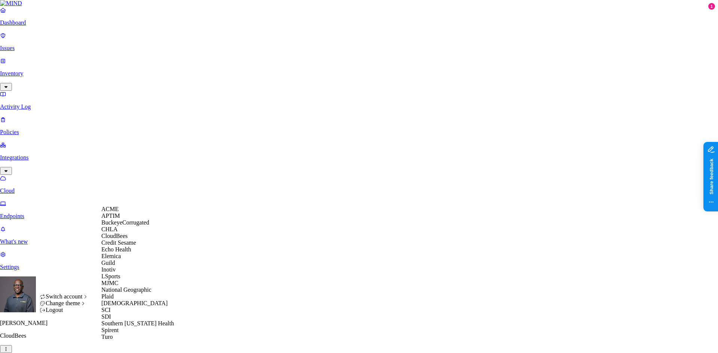
scroll to position [96, 0]
click at [117, 280] on span "MJMC" at bounding box center [109, 283] width 17 height 6
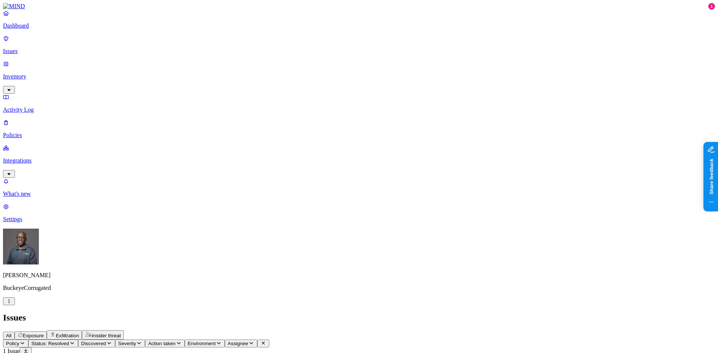
click at [28, 132] on p "Policies" at bounding box center [359, 135] width 712 height 7
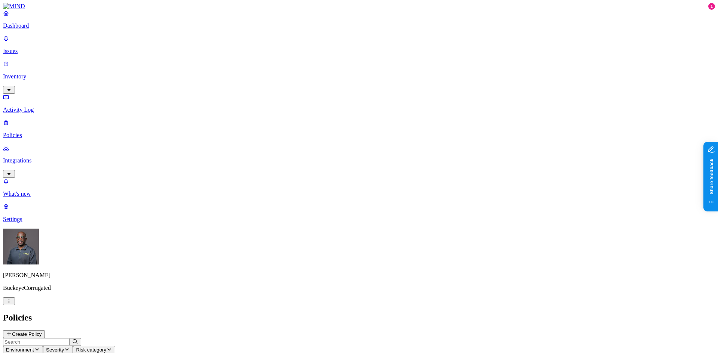
click at [30, 29] on p "Dashboard" at bounding box center [359, 25] width 712 height 7
click at [22, 48] on p "Issues" at bounding box center [359, 51] width 712 height 7
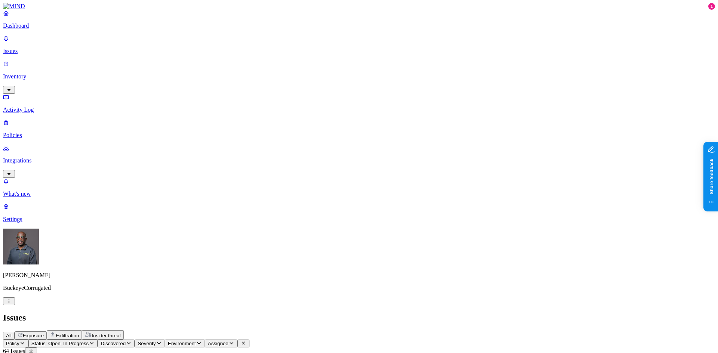
click at [33, 29] on p "Dashboard" at bounding box center [359, 25] width 712 height 7
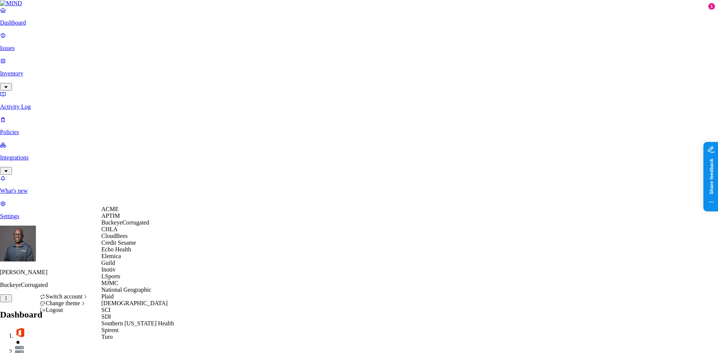
scroll to position [70, 0]
click at [111, 287] on span "MJMC" at bounding box center [109, 283] width 17 height 6
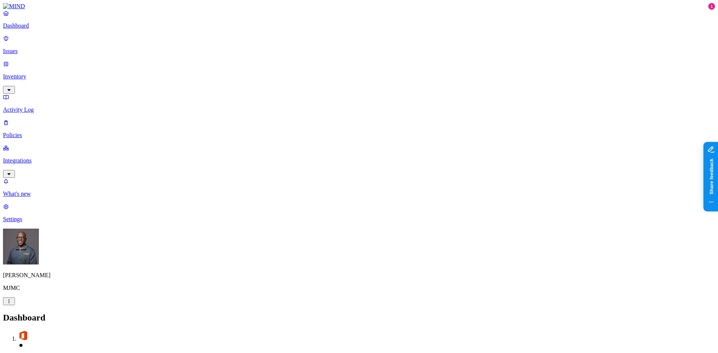
click at [29, 48] on p "Issues" at bounding box center [359, 51] width 712 height 7
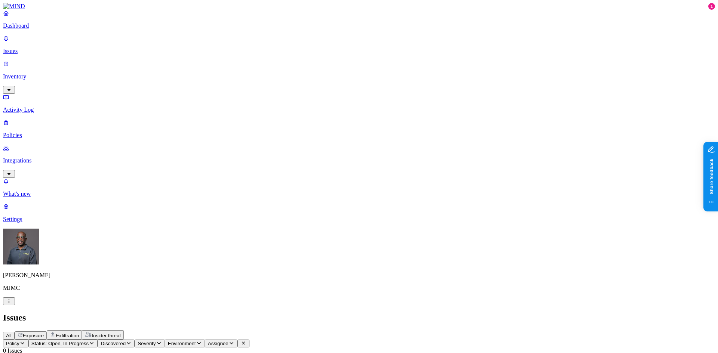
click at [31, 29] on p "Dashboard" at bounding box center [359, 25] width 712 height 7
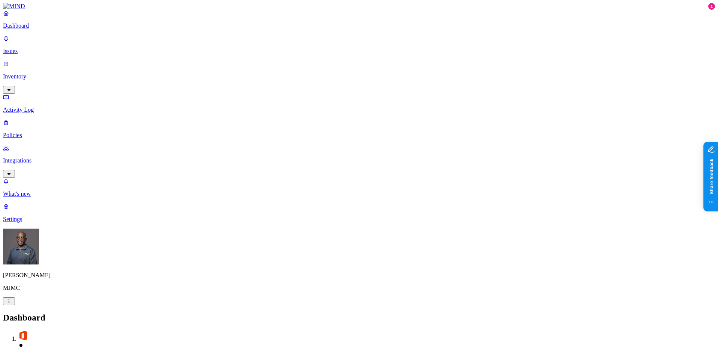
click at [28, 132] on p "Policies" at bounding box center [359, 135] width 712 height 7
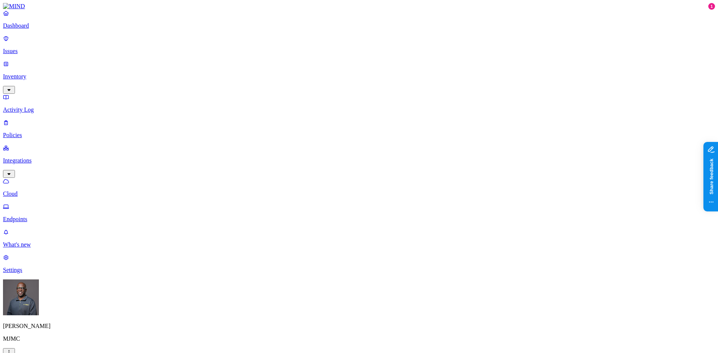
click at [70, 343] on html "Dashboard Issues Inventory Activity Log Policies Integrations Cloud Endpoints W…" at bounding box center [359, 234] width 718 height 469
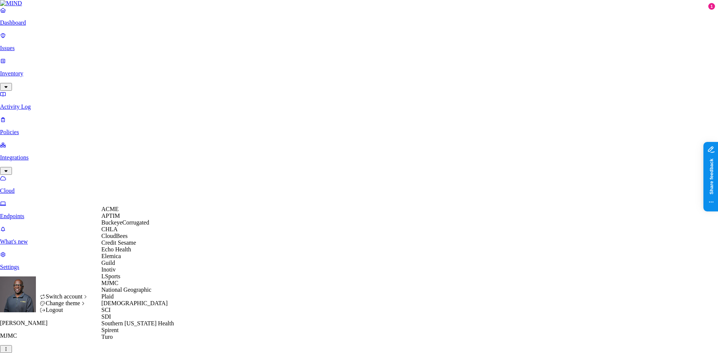
scroll to position [88, 0]
click at [142, 287] on span "National Geographic" at bounding box center [126, 290] width 50 height 6
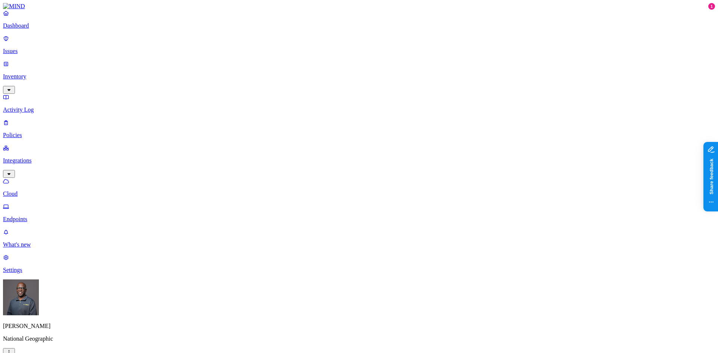
click at [31, 29] on p "Dashboard" at bounding box center [359, 25] width 712 height 7
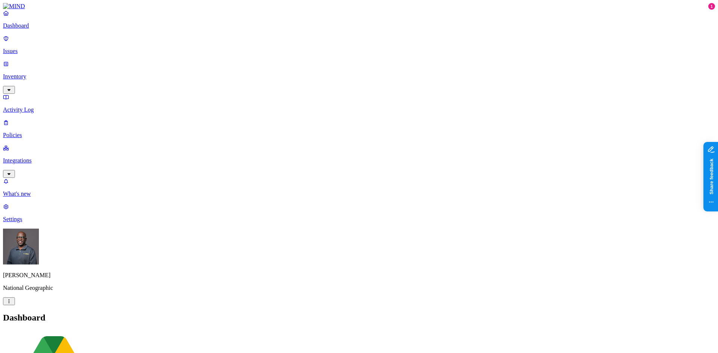
click at [24, 107] on p "Activity Log" at bounding box center [359, 110] width 712 height 7
click at [33, 48] on p "Issues" at bounding box center [359, 51] width 712 height 7
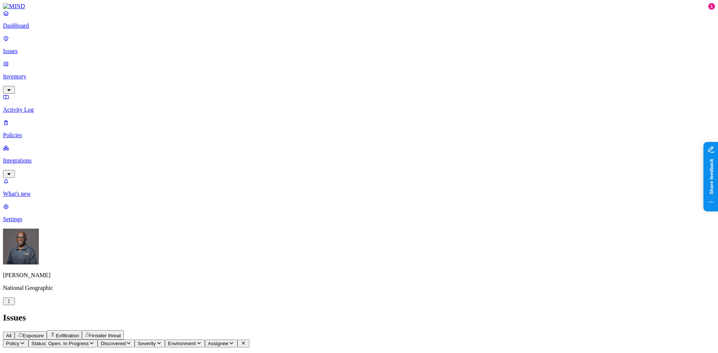
click at [42, 29] on p "Dashboard" at bounding box center [359, 25] width 712 height 7
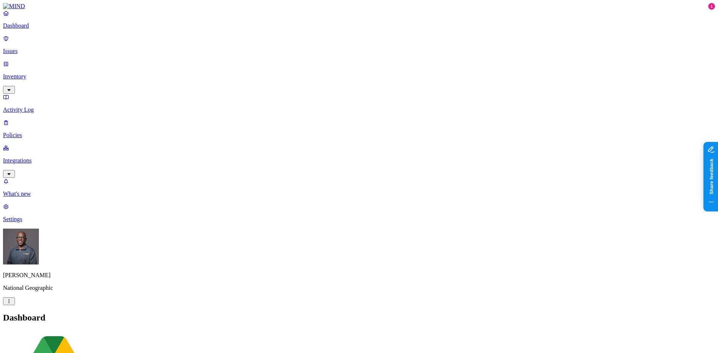
click at [31, 48] on p "Issues" at bounding box center [359, 51] width 712 height 7
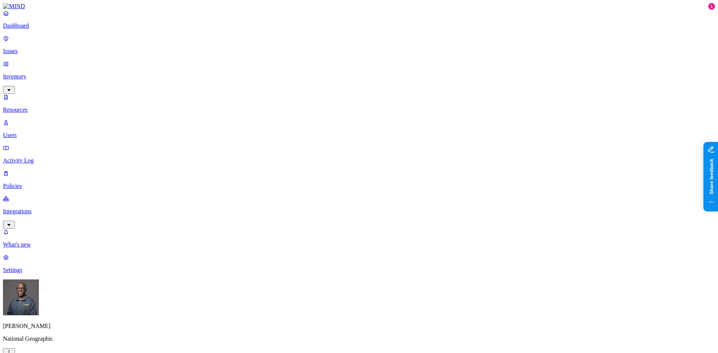
scroll to position [112, 0]
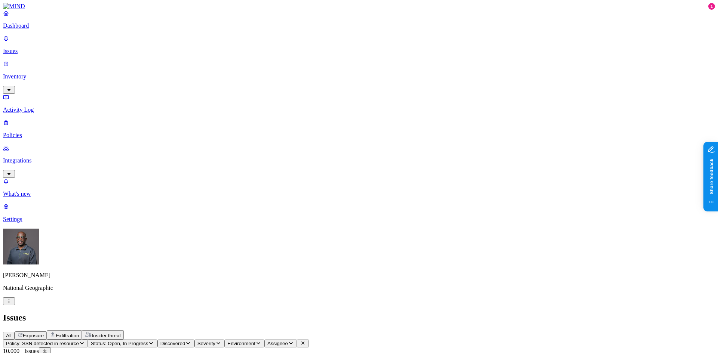
scroll to position [37, 0]
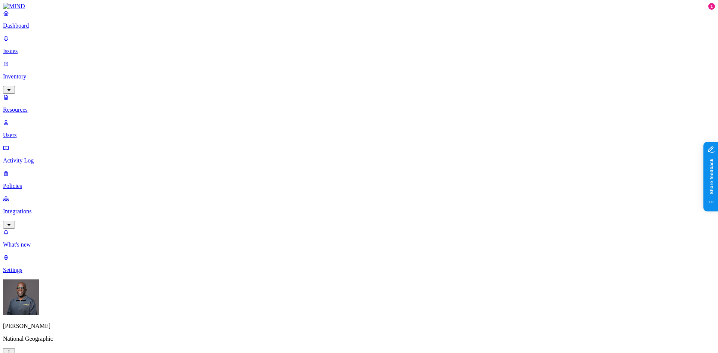
scroll to position [75, 0]
click at [27, 274] on p "Settings" at bounding box center [359, 270] width 712 height 7
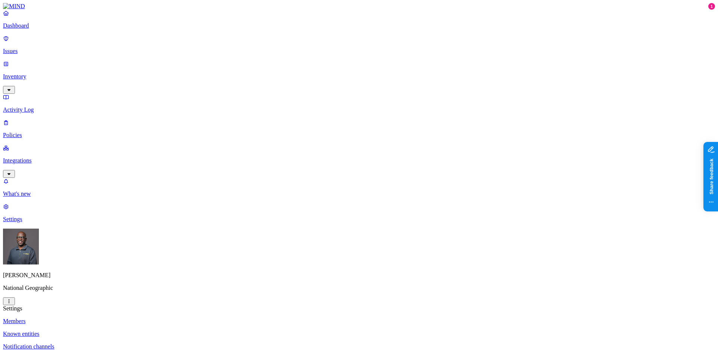
click at [103, 331] on p "Known entities" at bounding box center [359, 334] width 712 height 7
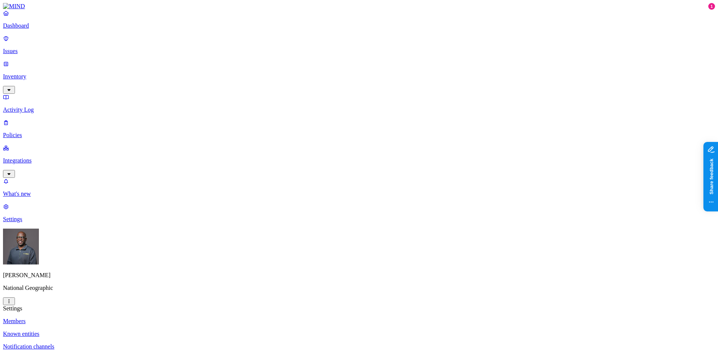
type input "disn"
drag, startPoint x: 499, startPoint y: 47, endPoint x: 485, endPoint y: 47, distance: 14.2
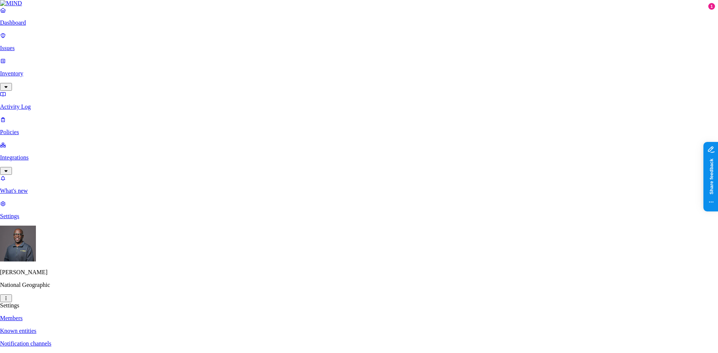
type input "disney.com"
